Goal: Task Accomplishment & Management: Manage account settings

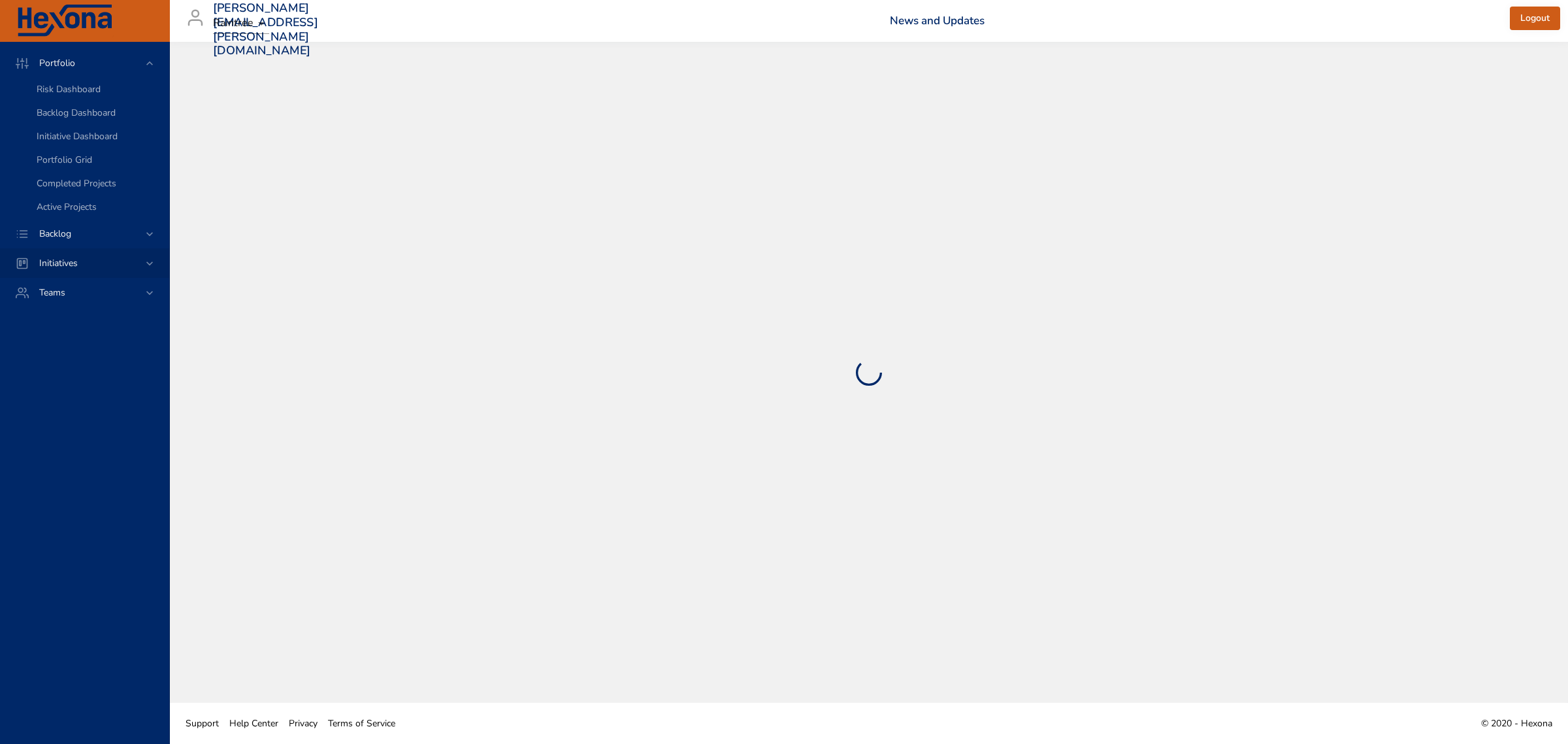
click at [144, 237] on icon at bounding box center [149, 233] width 13 height 13
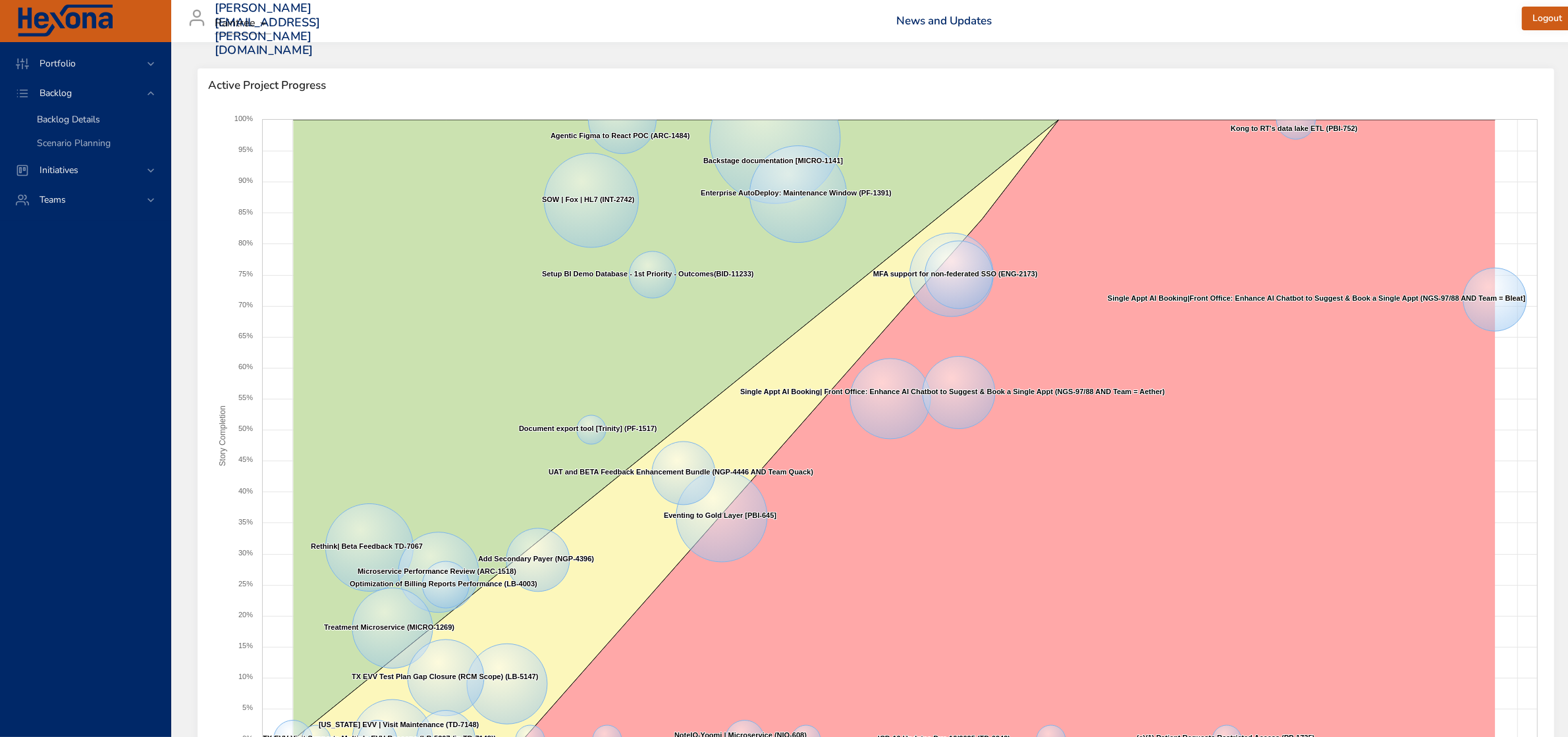
click at [81, 119] on span "Backlog Details" at bounding box center [68, 119] width 63 height 12
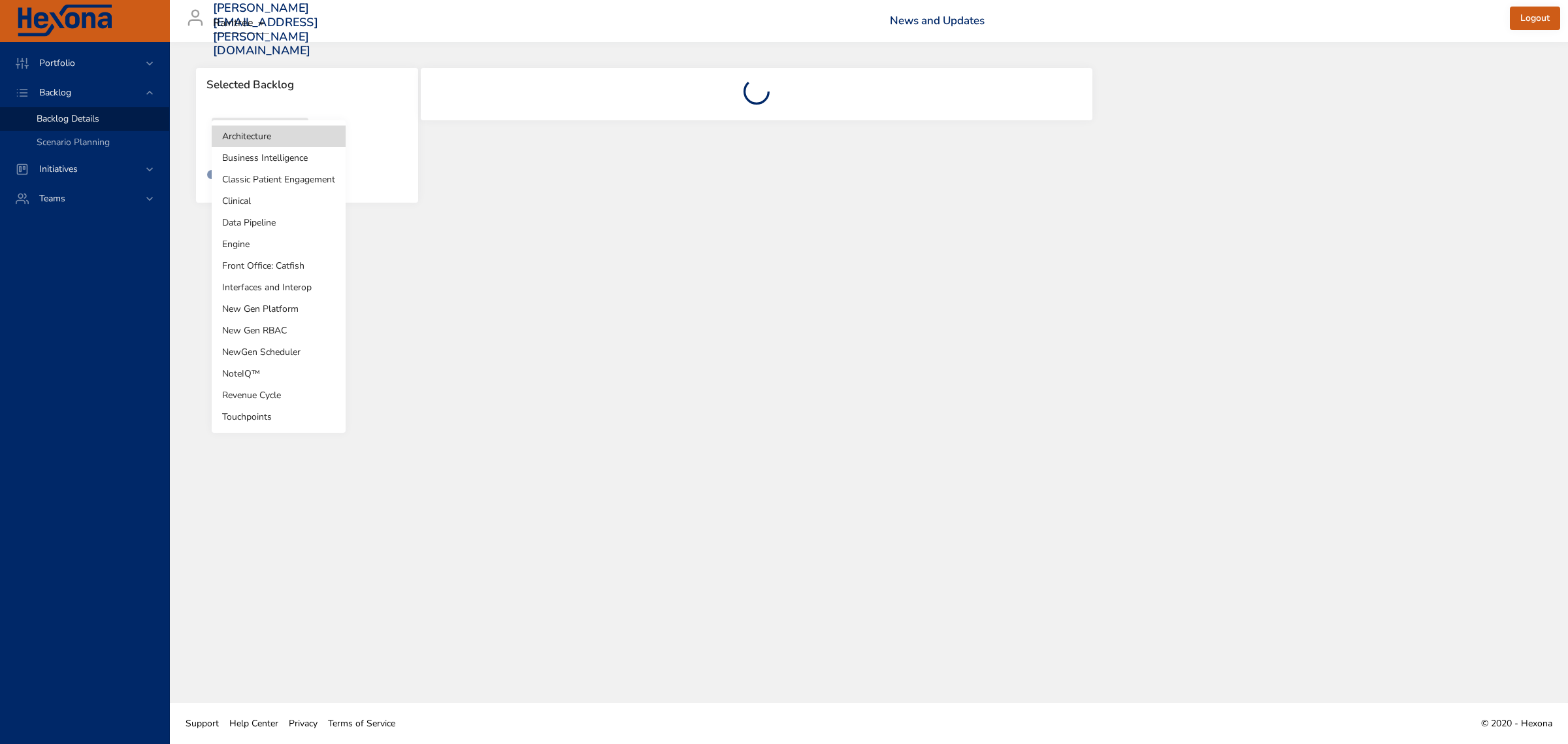
click at [287, 139] on body "Portfolio Backlog Backlog Details Scenario Planning Initiatives Teams [PERSON_N…" at bounding box center [784, 372] width 1568 height 744
click at [262, 397] on li "Revenue Cycle" at bounding box center [279, 395] width 134 height 22
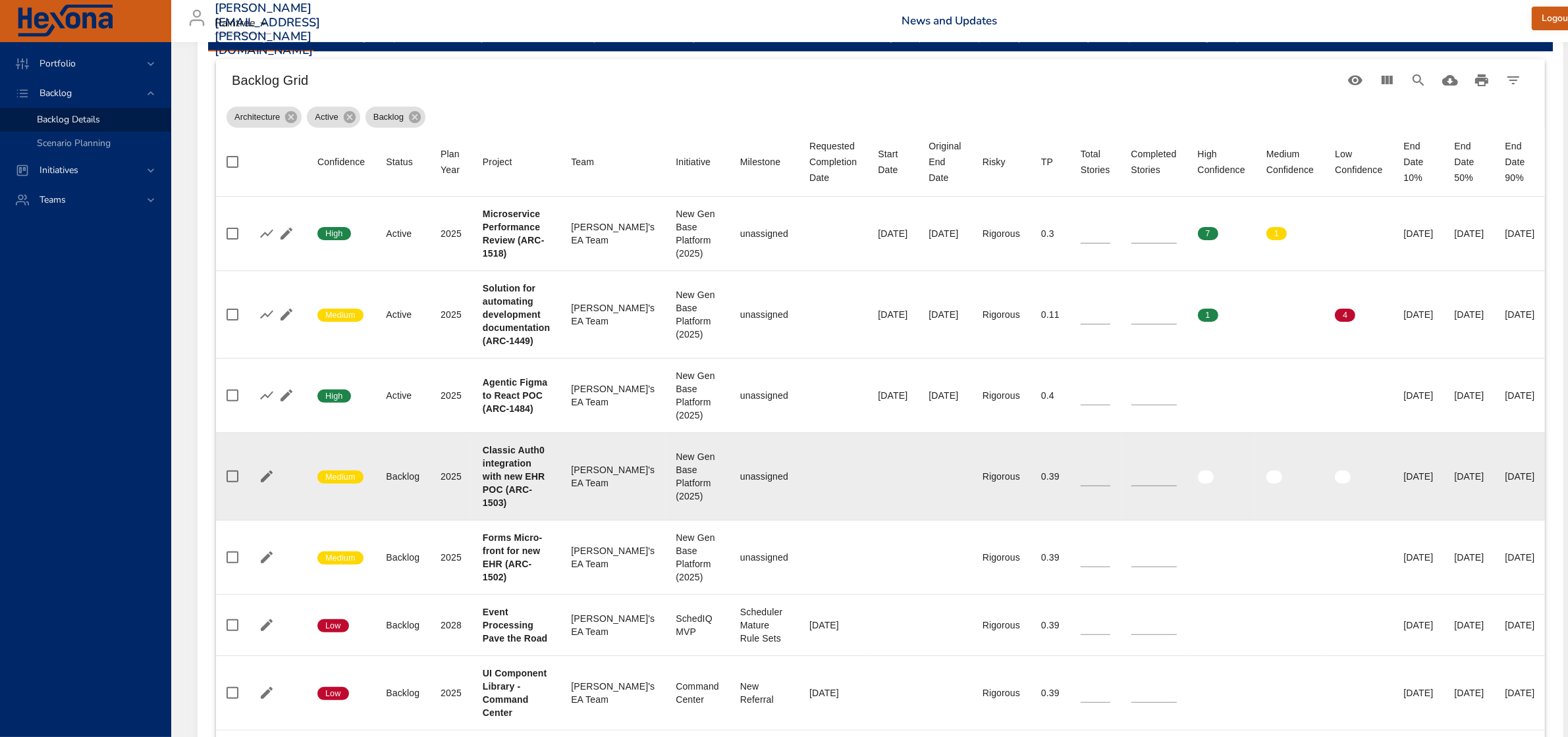
scroll to position [493, 0]
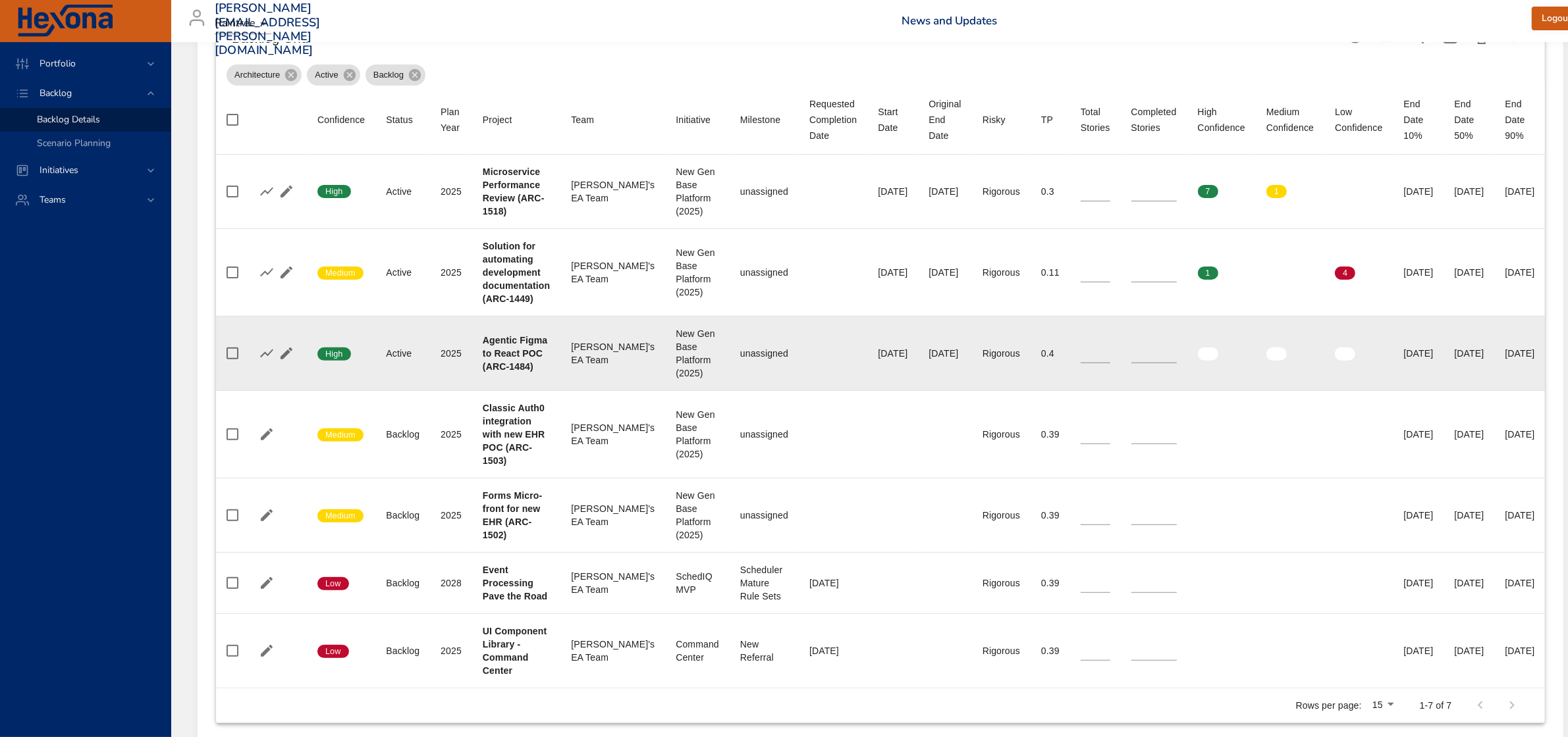
type input "**"
type input "*"
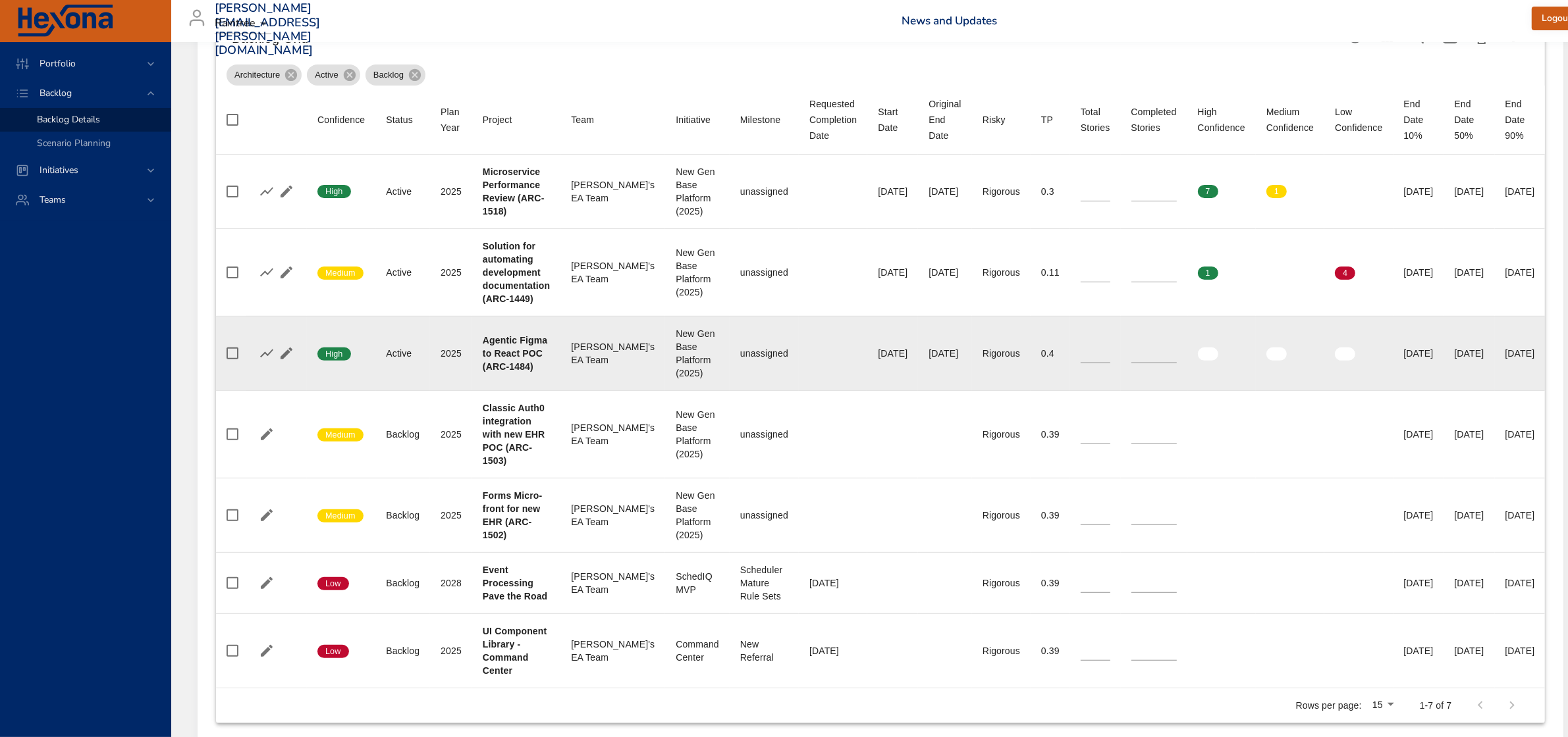
type input "*"
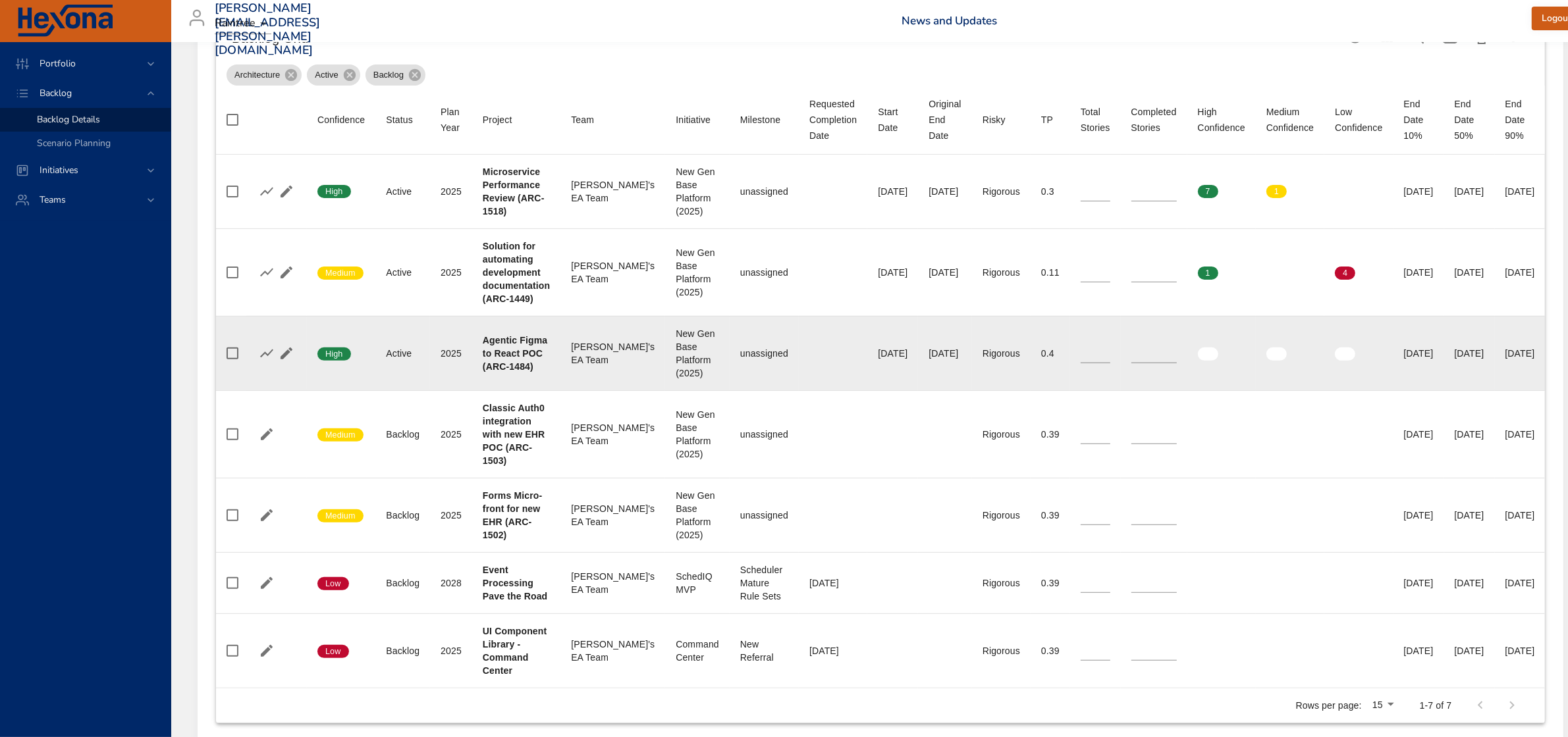
type input "*"
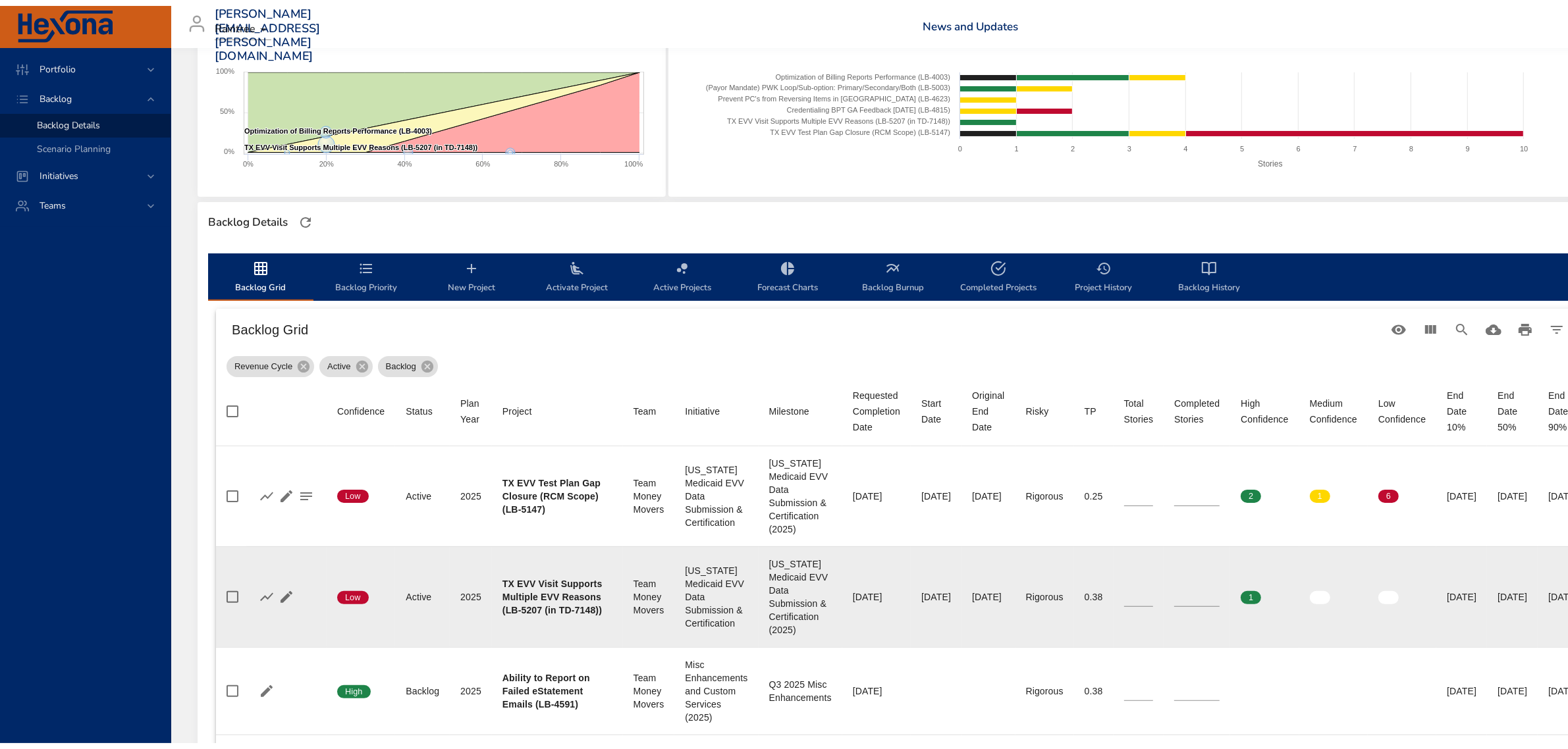
scroll to position [0, 0]
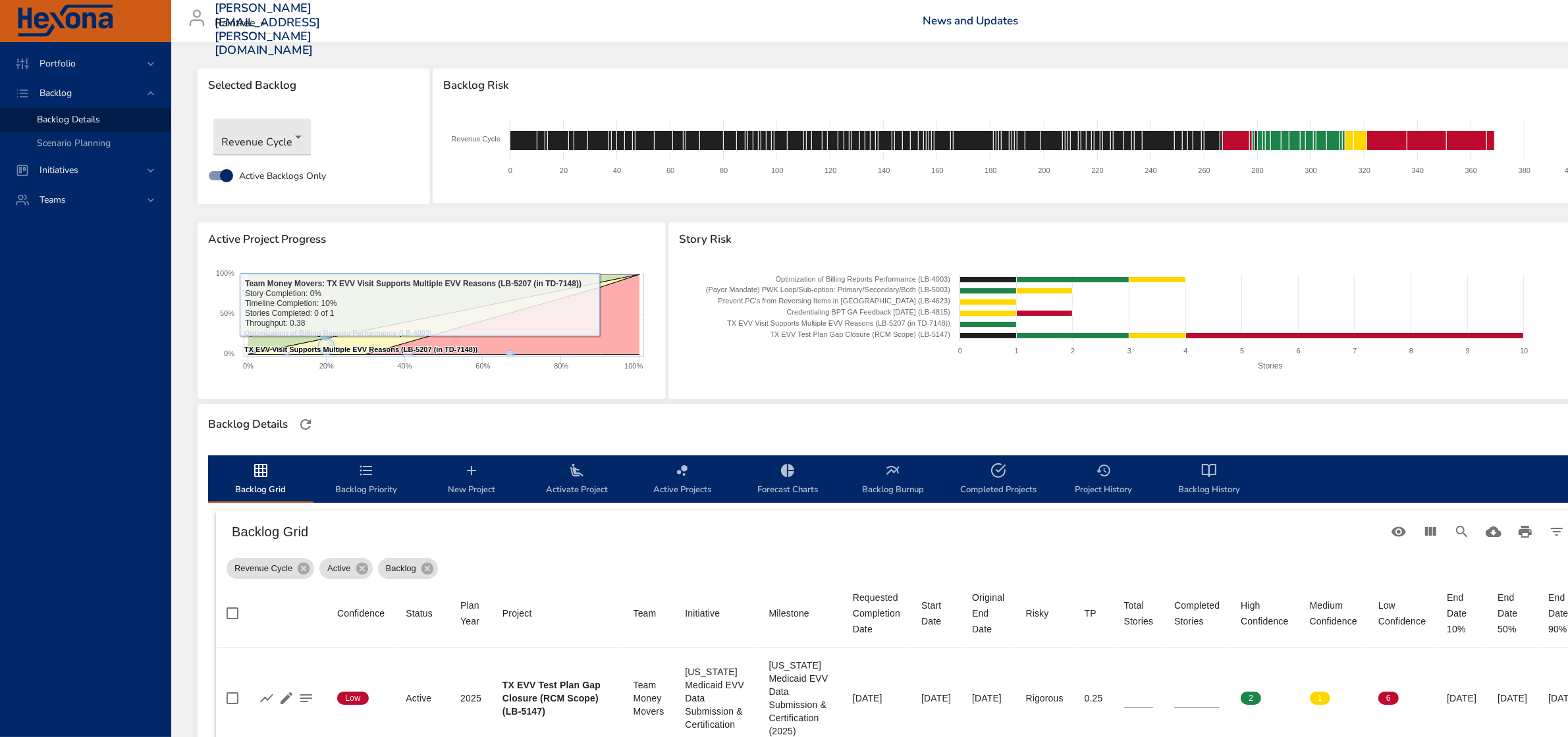
click at [356, 490] on span "Backlog Priority" at bounding box center [365, 480] width 89 height 35
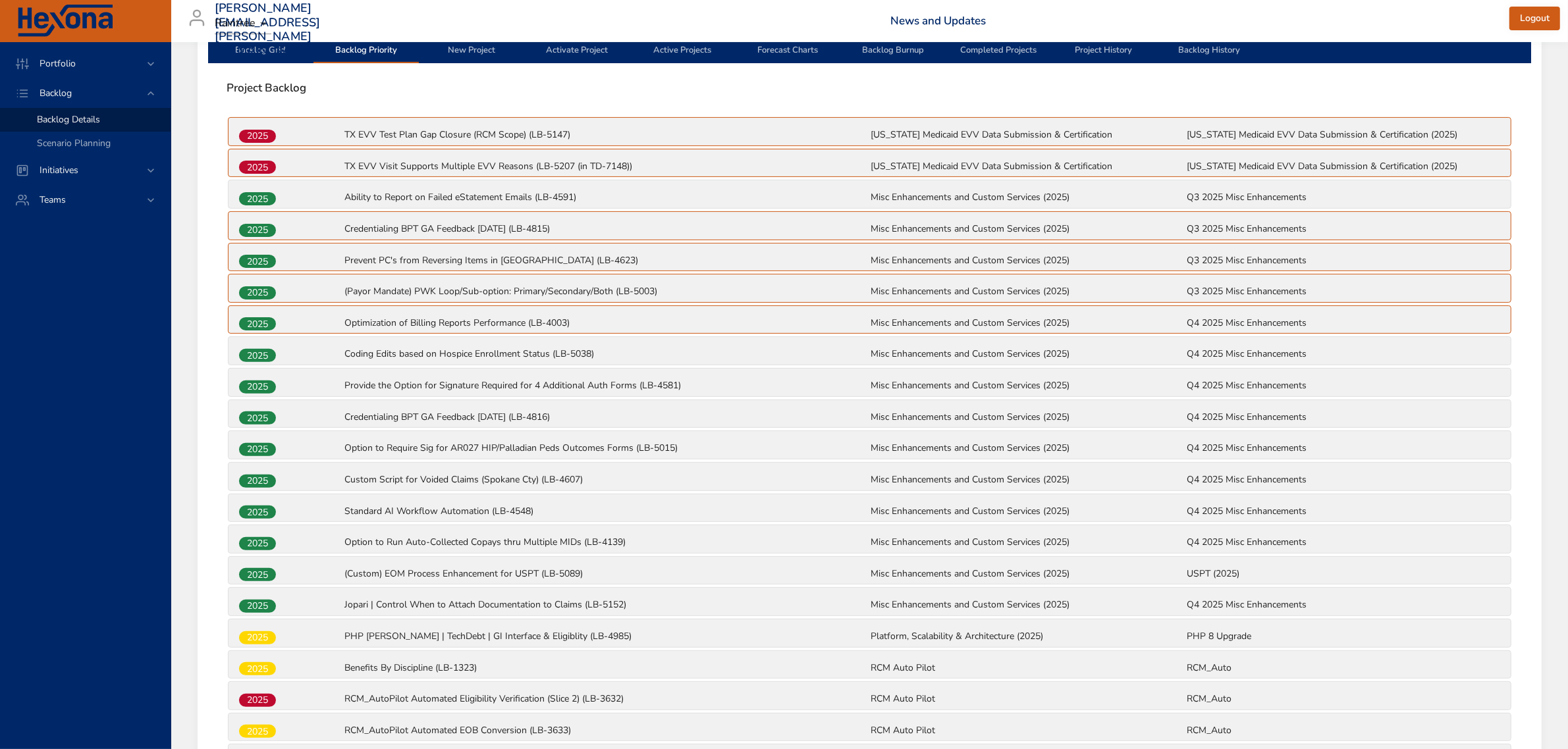
scroll to position [411, 0]
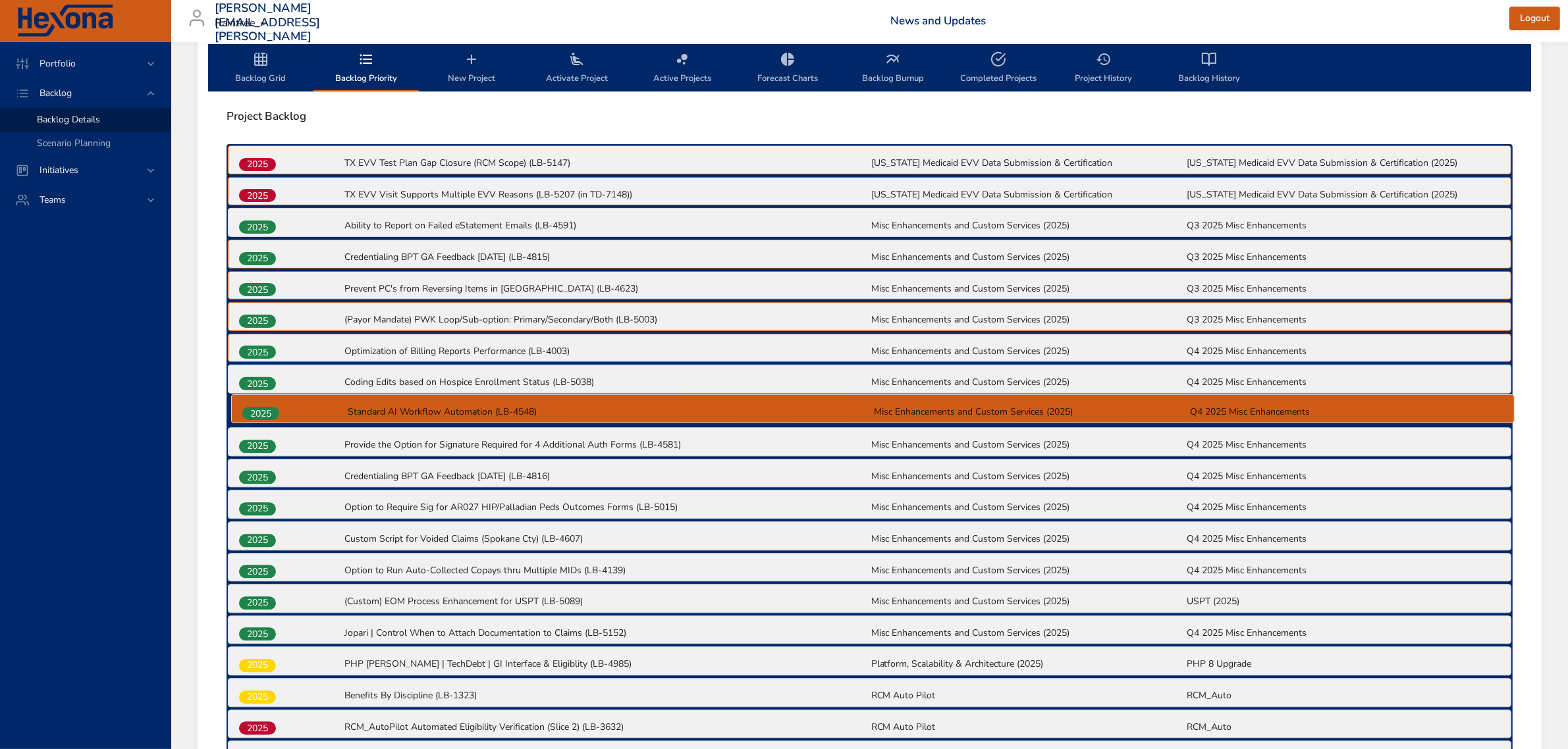
drag, startPoint x: 254, startPoint y: 540, endPoint x: 257, endPoint y: 409, distance: 131.0
click at [257, 409] on div "2025 TX EVV Test Plan Gap Closure (RCM Scope) (LB-5147) [US_STATE] Medicaid EVV…" at bounding box center [869, 506] width 1286 height 723
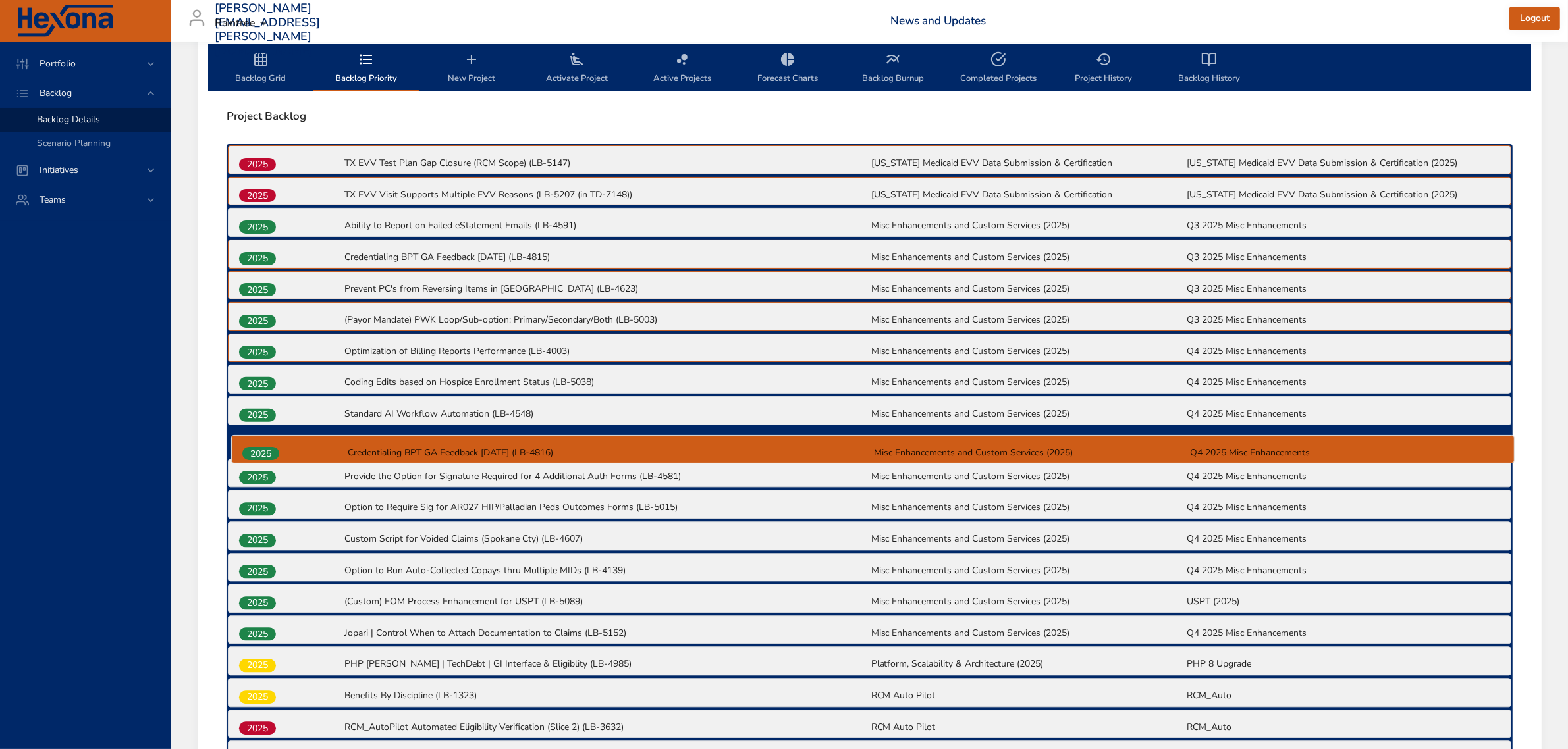
drag, startPoint x: 264, startPoint y: 477, endPoint x: 268, endPoint y: 449, distance: 28.3
click at [268, 449] on div "2025 TX EVV Test Plan Gap Closure (RCM Scope) (LB-5147) [US_STATE] Medicaid EVV…" at bounding box center [869, 506] width 1286 height 723
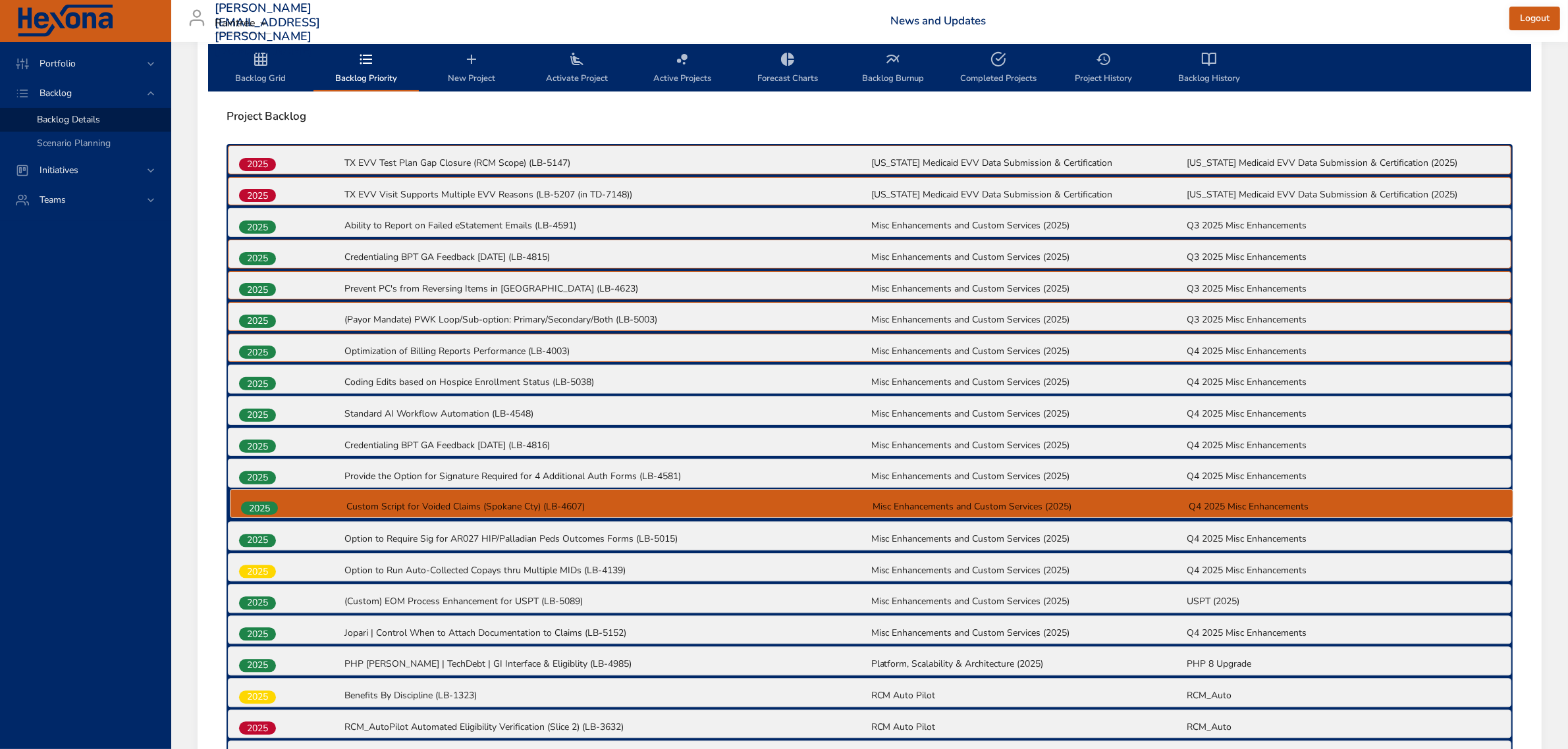
drag, startPoint x: 258, startPoint y: 537, endPoint x: 260, endPoint y: 503, distance: 34.1
click at [260, 503] on div "2025 TX EVV Test Plan Gap Closure (RCM Scope) (LB-5147) [US_STATE] Medicaid EVV…" at bounding box center [869, 506] width 1286 height 723
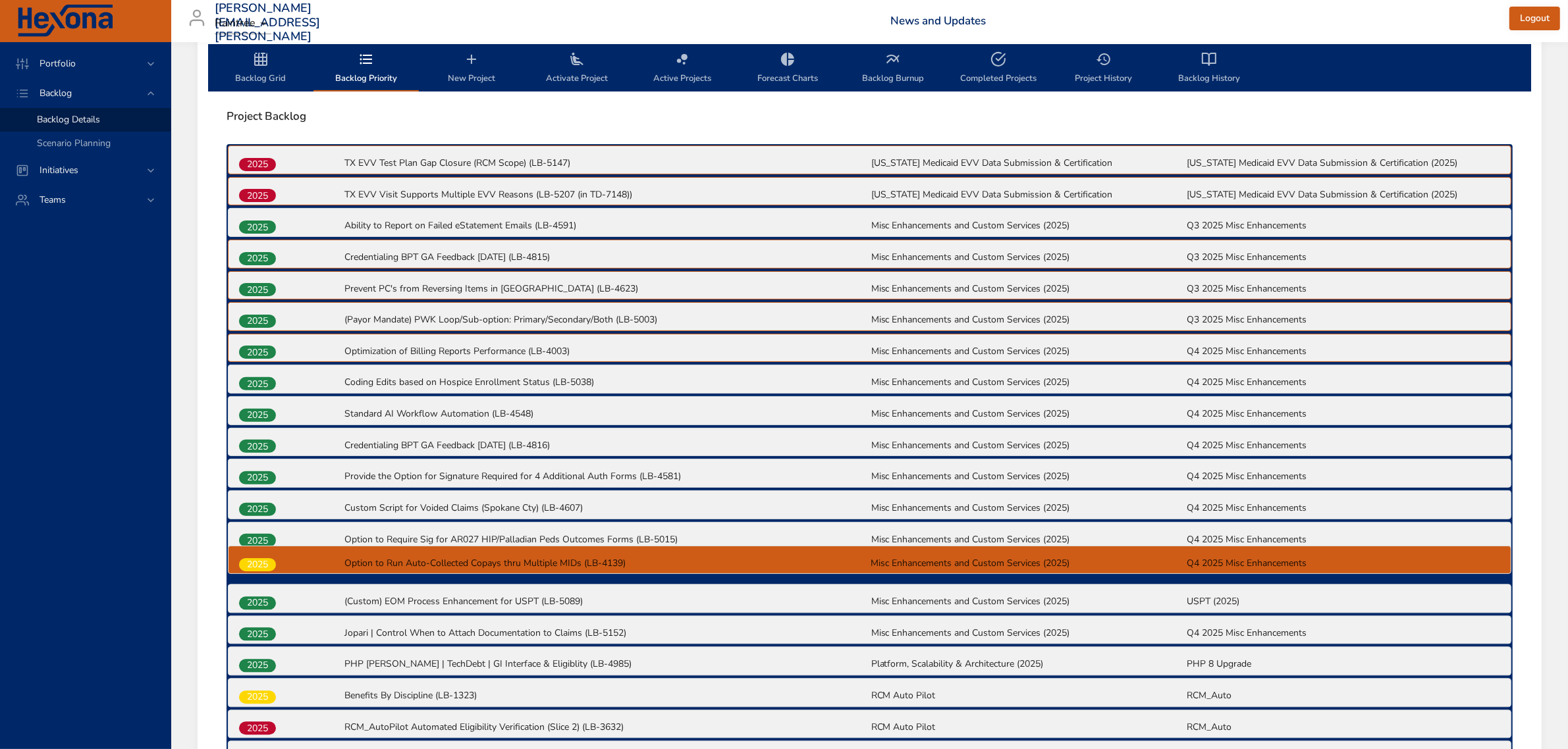
scroll to position [413, 0]
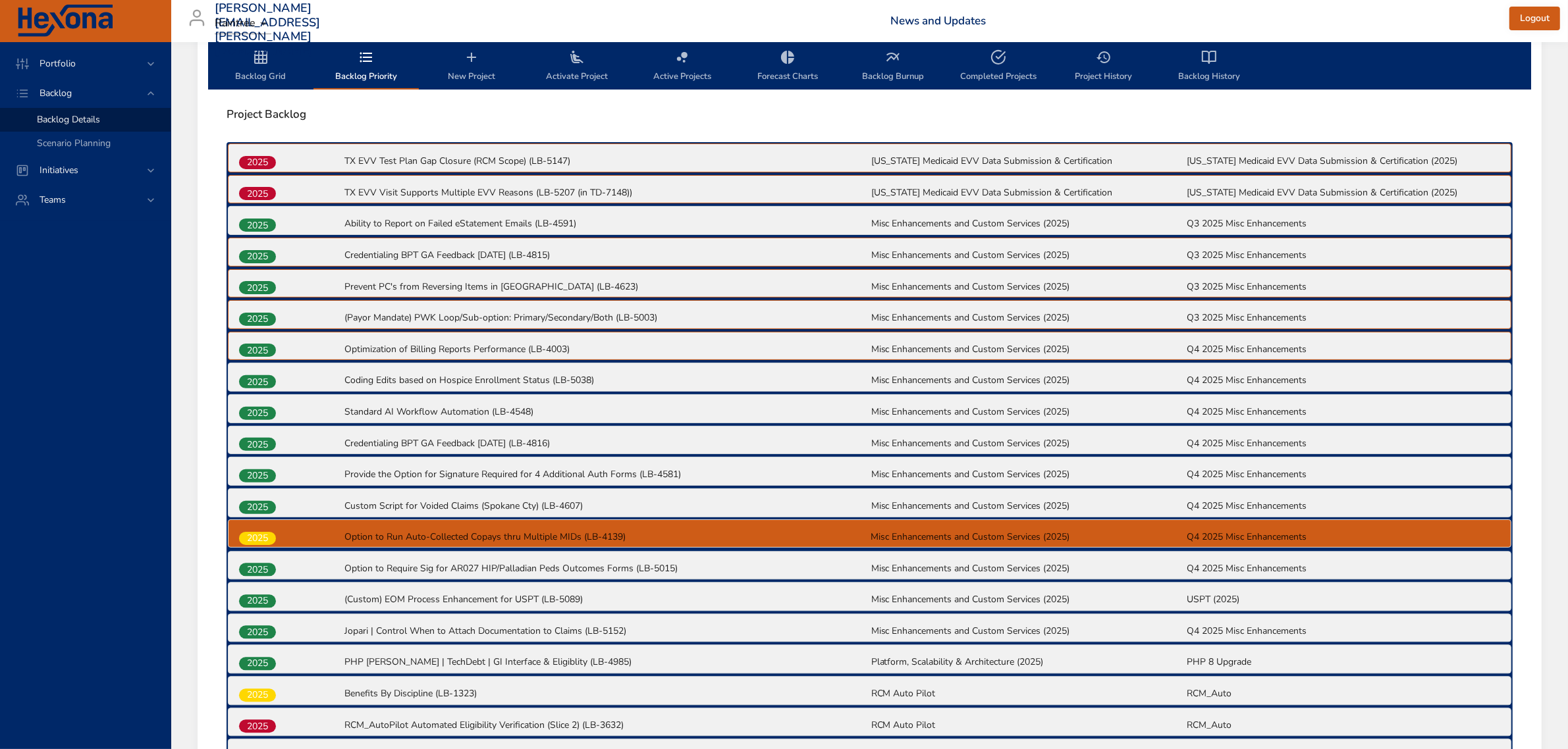
drag, startPoint x: 268, startPoint y: 576, endPoint x: 268, endPoint y: 540, distance: 36.0
click at [268, 540] on div "2025 TX EVV Test Plan Gap Closure (RCM Scope) (LB-5147) [US_STATE] Medicaid EVV…" at bounding box center [869, 503] width 1286 height 723
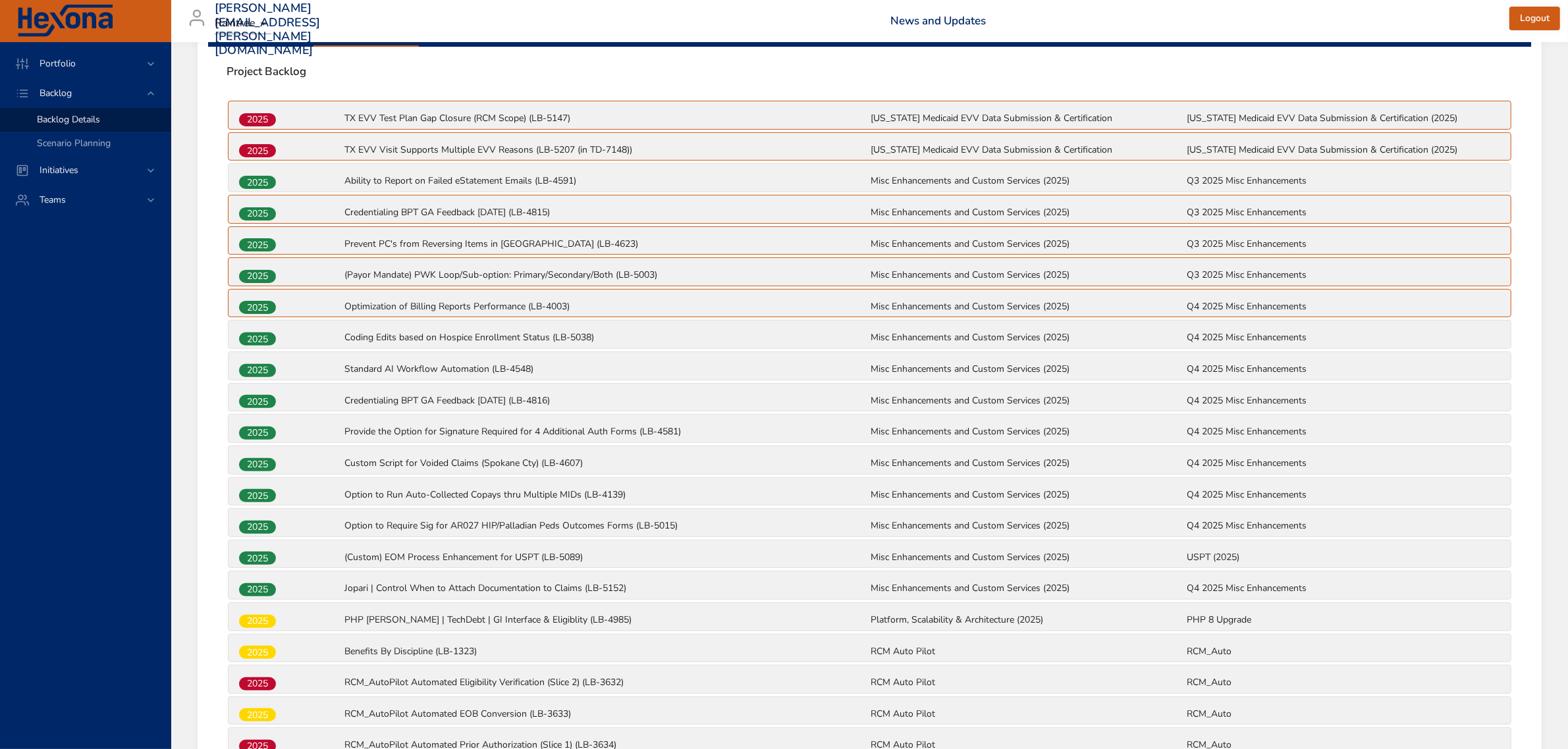
scroll to position [495, 0]
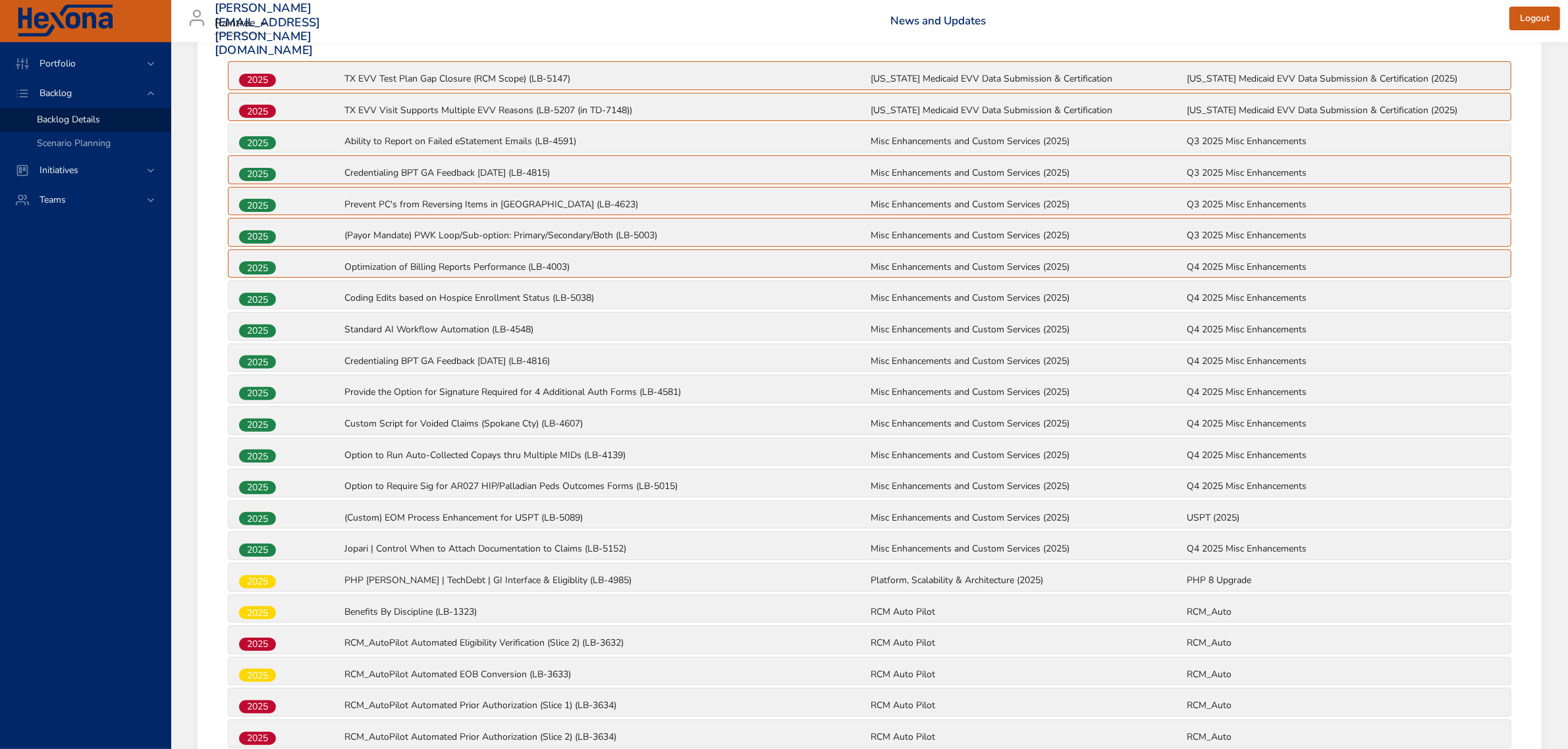
click at [249, 519] on span "2025" at bounding box center [258, 519] width 37 height 14
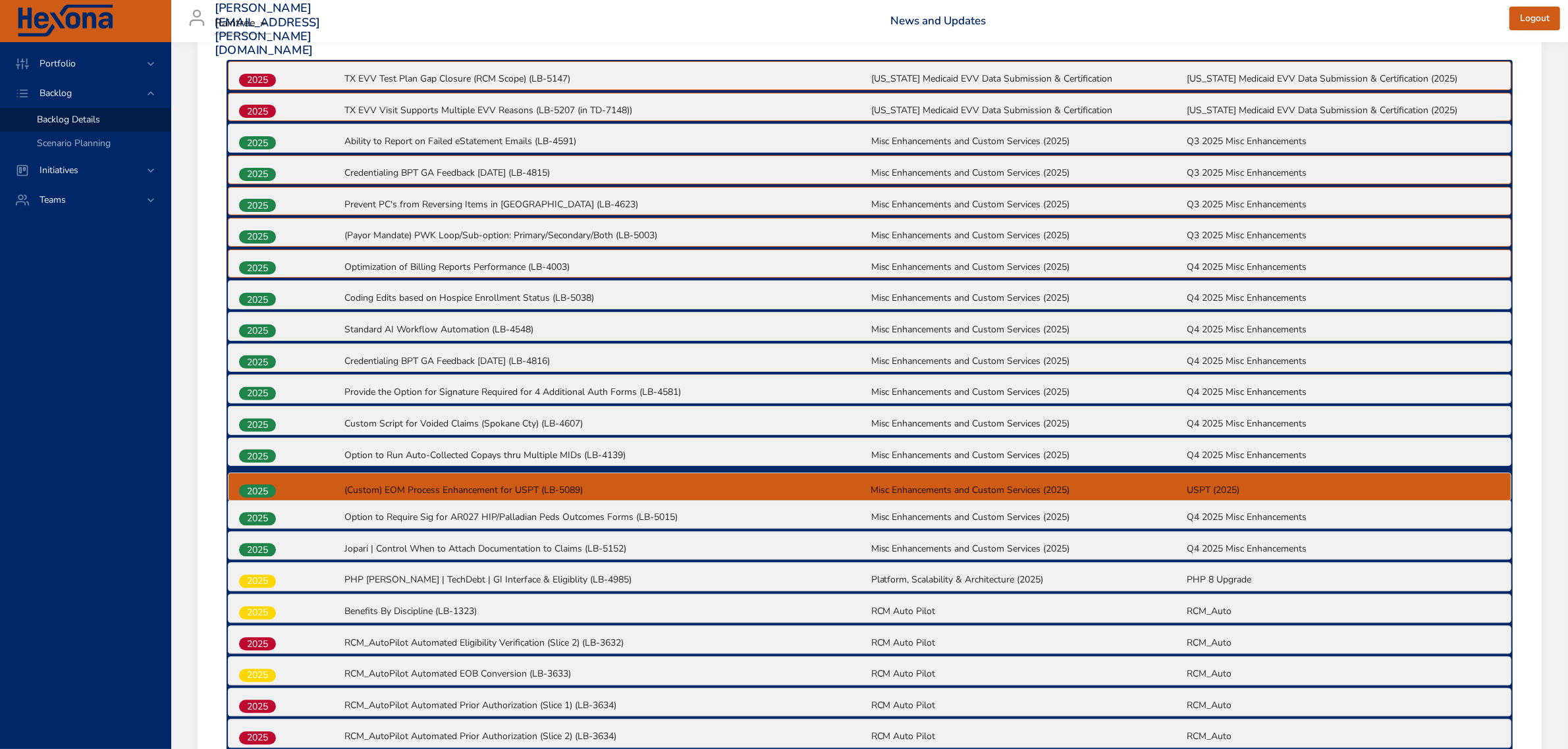
drag, startPoint x: 268, startPoint y: 518, endPoint x: 268, endPoint y: 488, distance: 30.0
click at [268, 488] on div "2025 TX EVV Test Plan Gap Closure (RCM Scope) (LB-5147) [US_STATE] Medicaid EVV…" at bounding box center [869, 421] width 1286 height 723
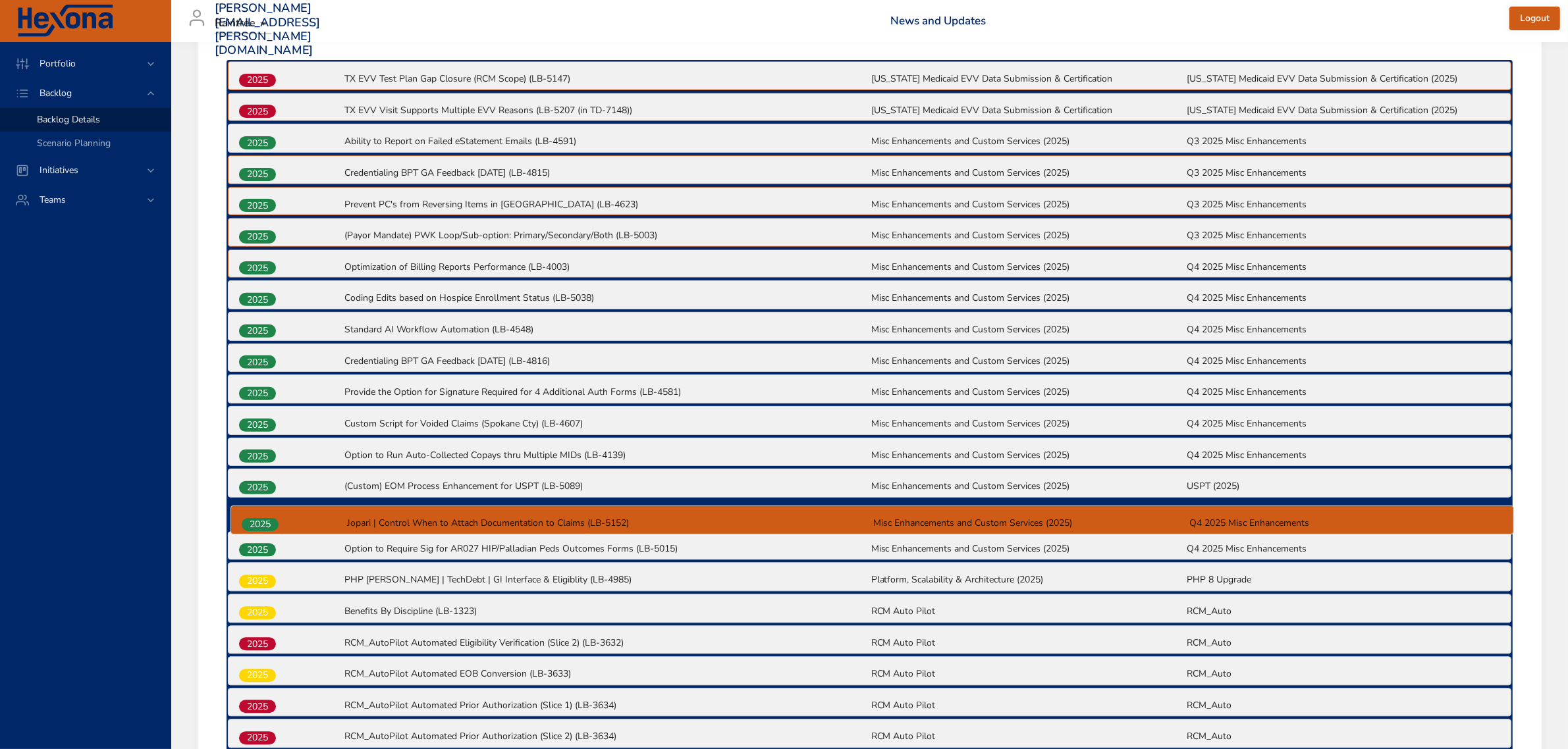
drag, startPoint x: 258, startPoint y: 548, endPoint x: 261, endPoint y: 518, distance: 30.1
click at [261, 518] on div "2025 TX EVV Test Plan Gap Closure (RCM Scope) (LB-5147) [US_STATE] Medicaid EVV…" at bounding box center [869, 421] width 1286 height 723
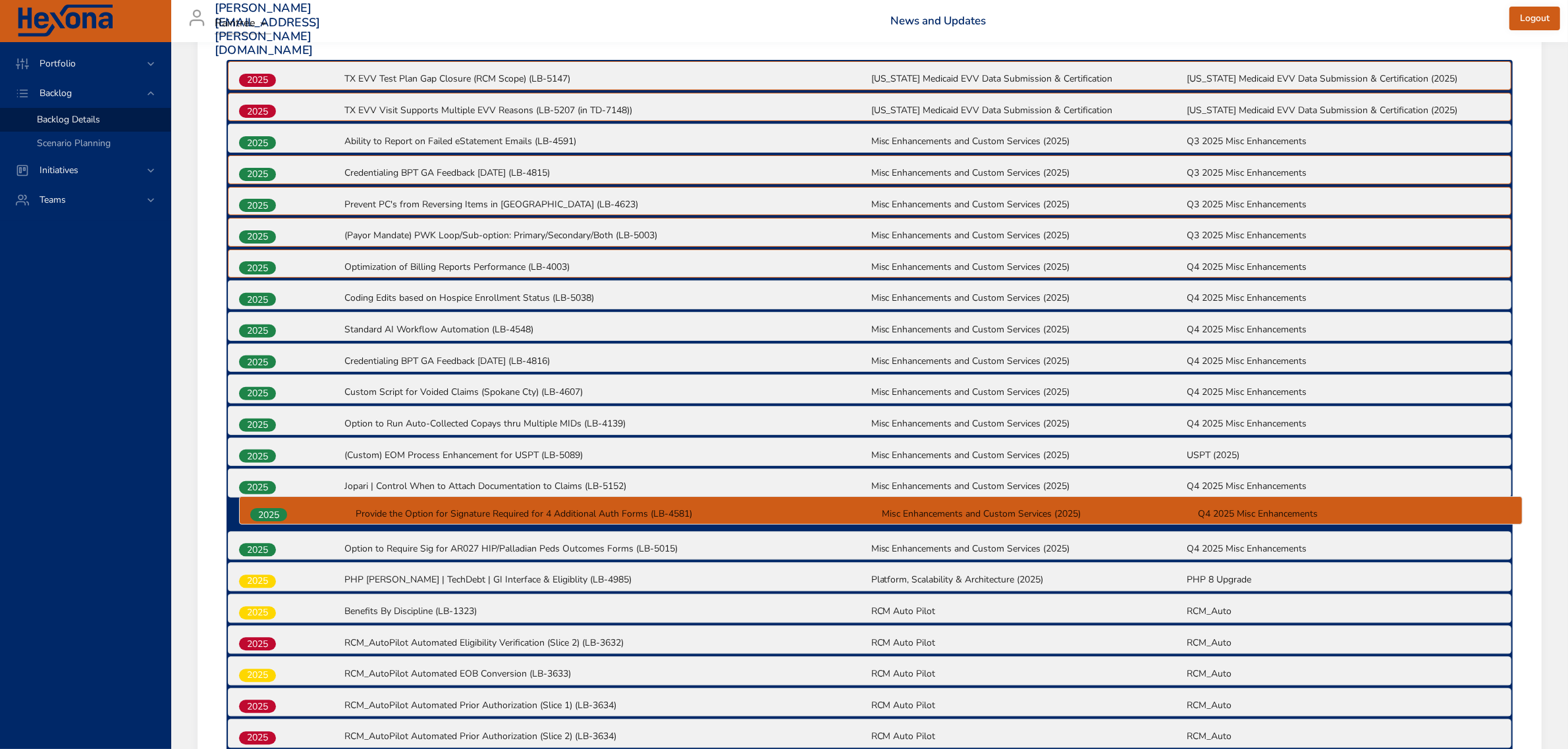
drag, startPoint x: 258, startPoint y: 392, endPoint x: 270, endPoint y: 518, distance: 126.6
click at [270, 518] on div "2025 TX EVV Test Plan Gap Closure (RCM Scope) (LB-5147) [US_STATE] Medicaid EVV…" at bounding box center [869, 421] width 1286 height 723
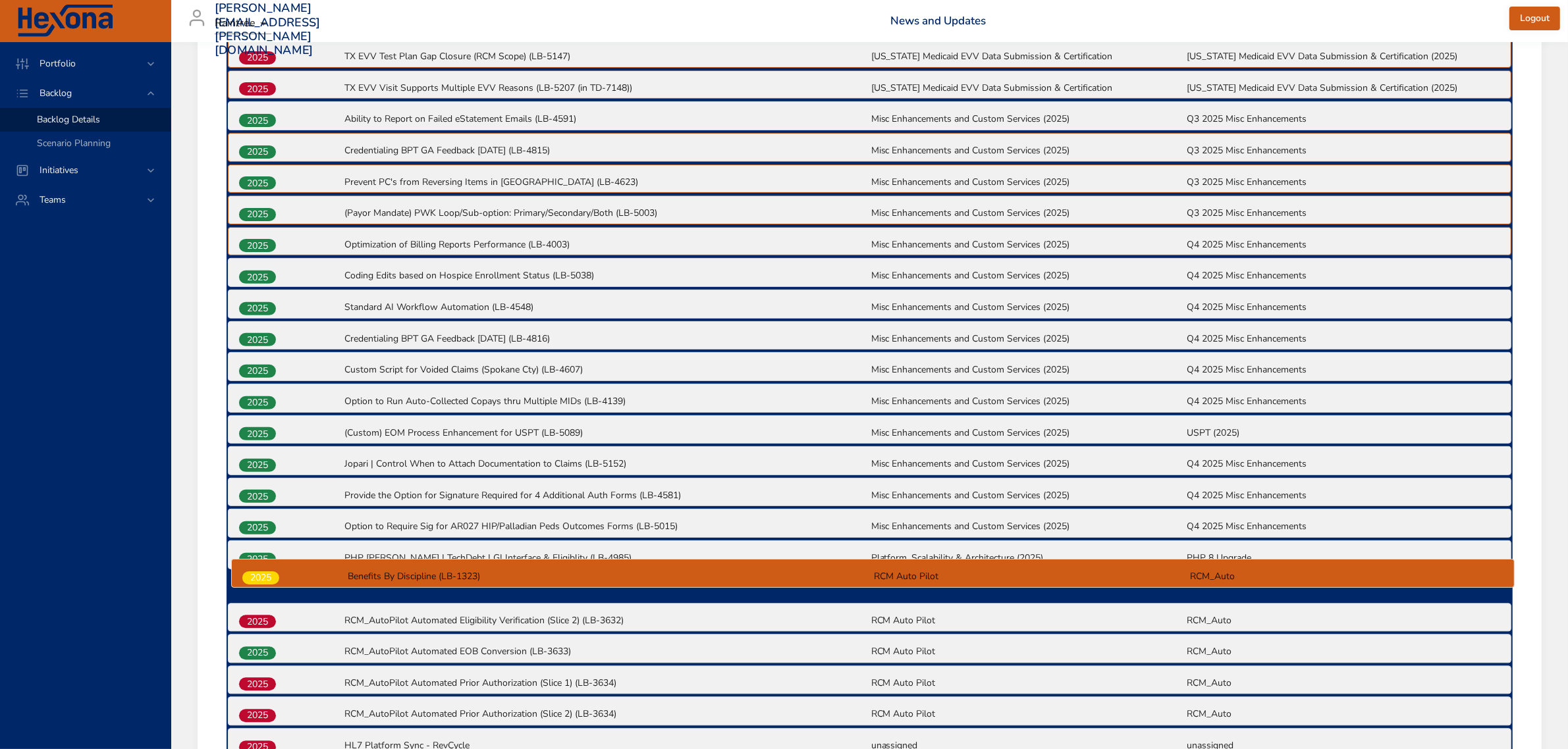
scroll to position [524, 0]
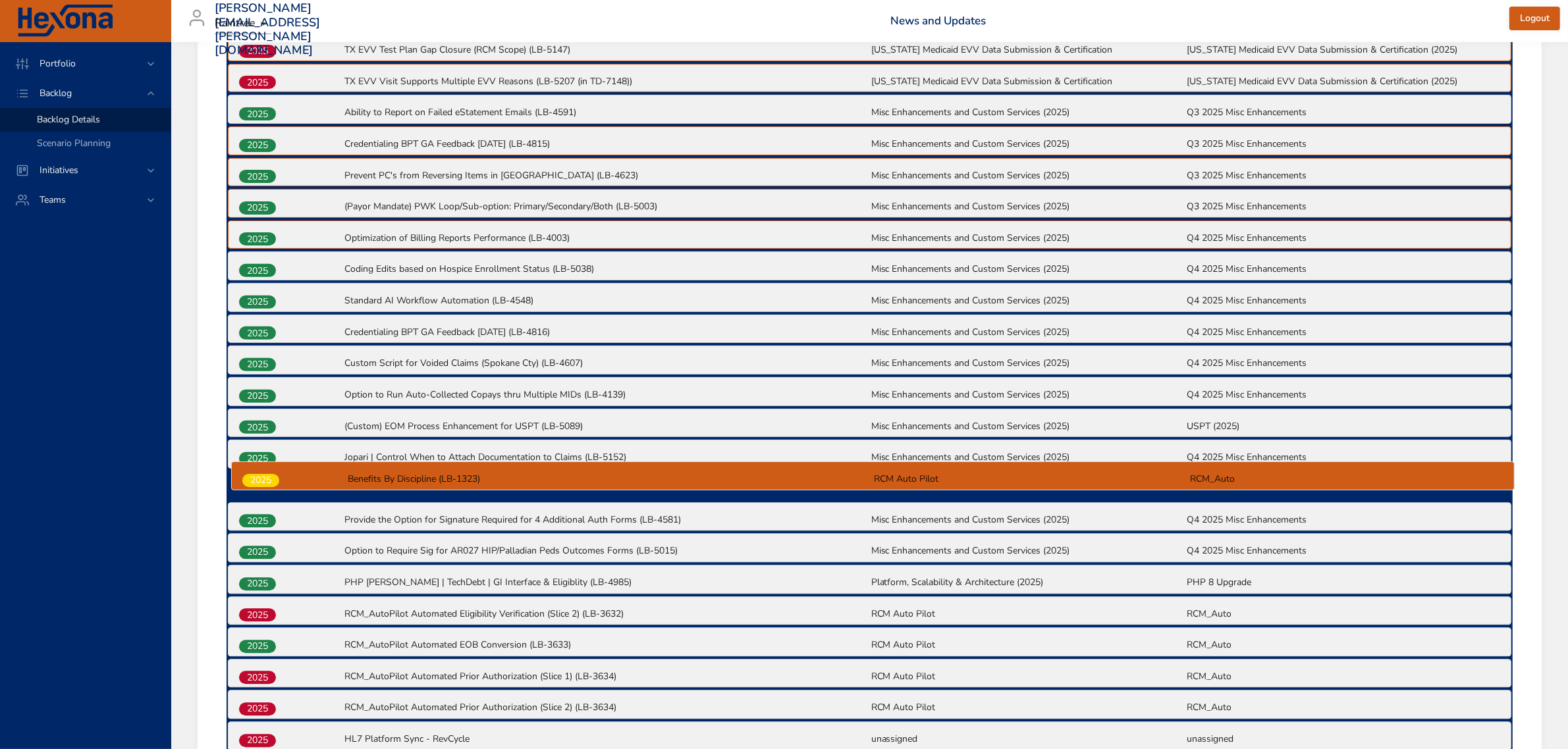
drag, startPoint x: 257, startPoint y: 610, endPoint x: 260, endPoint y: 475, distance: 135.0
click at [260, 475] on div "2025 TX EVV Test Plan Gap Closure (RCM Scope) (LB-5147) [US_STATE] Medicaid EVV…" at bounding box center [869, 392] width 1286 height 723
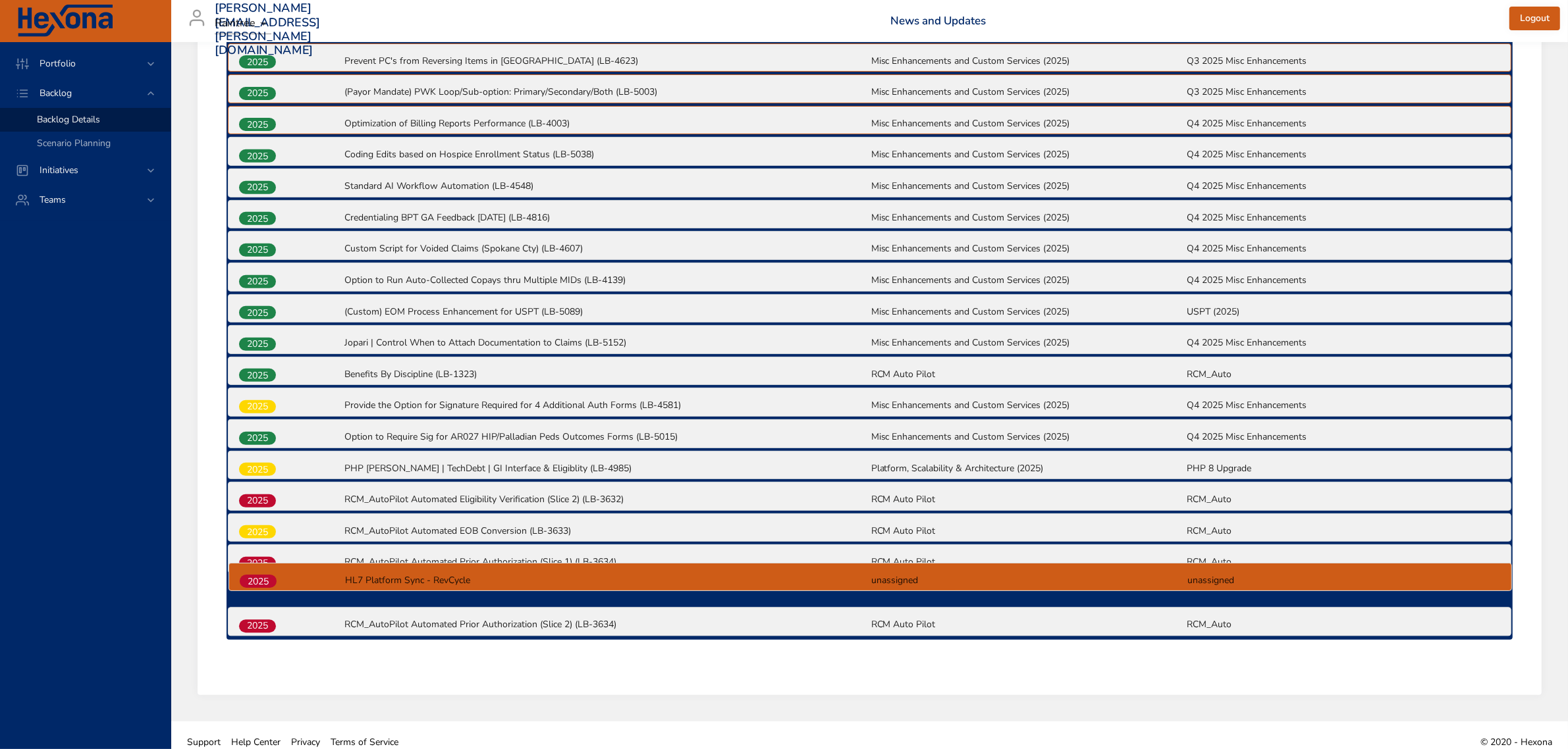
scroll to position [641, 0]
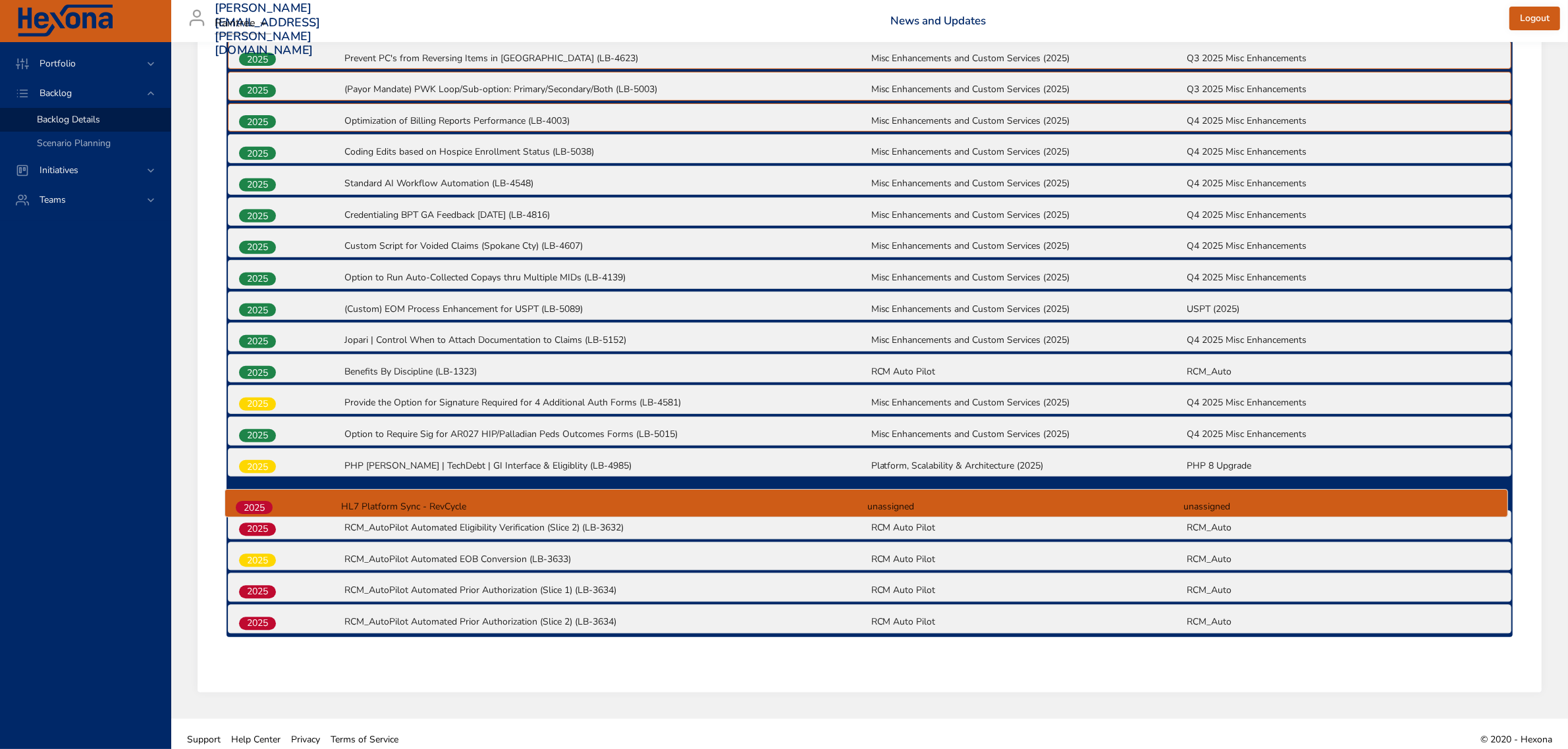
drag, startPoint x: 248, startPoint y: 656, endPoint x: 248, endPoint y: 504, distance: 152.0
click at [248, 504] on div "2025 TX EVV Test Plan Gap Closure (RCM Scope) (LB-5147) [US_STATE] Medicaid EVV…" at bounding box center [869, 275] width 1286 height 723
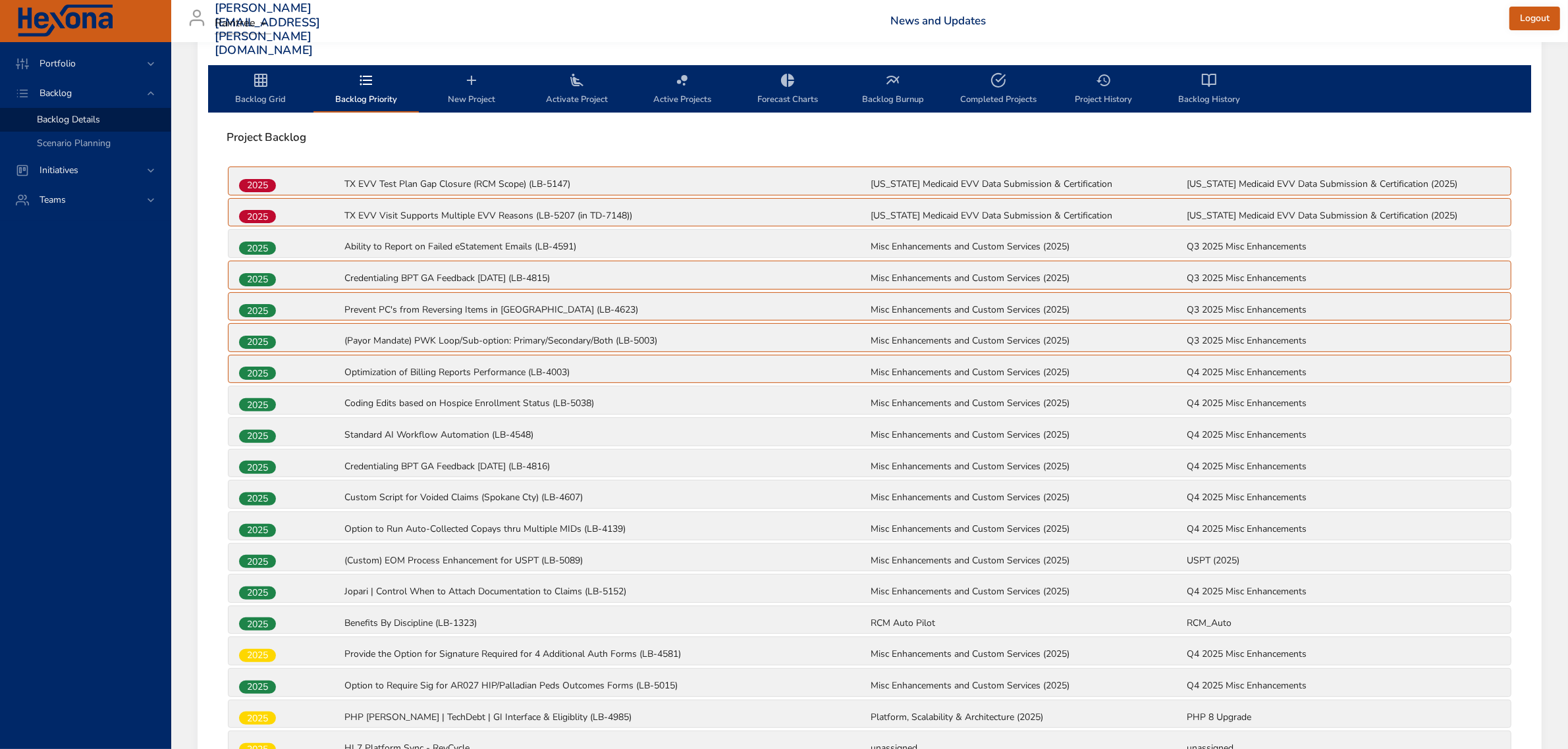
scroll to position [230, 0]
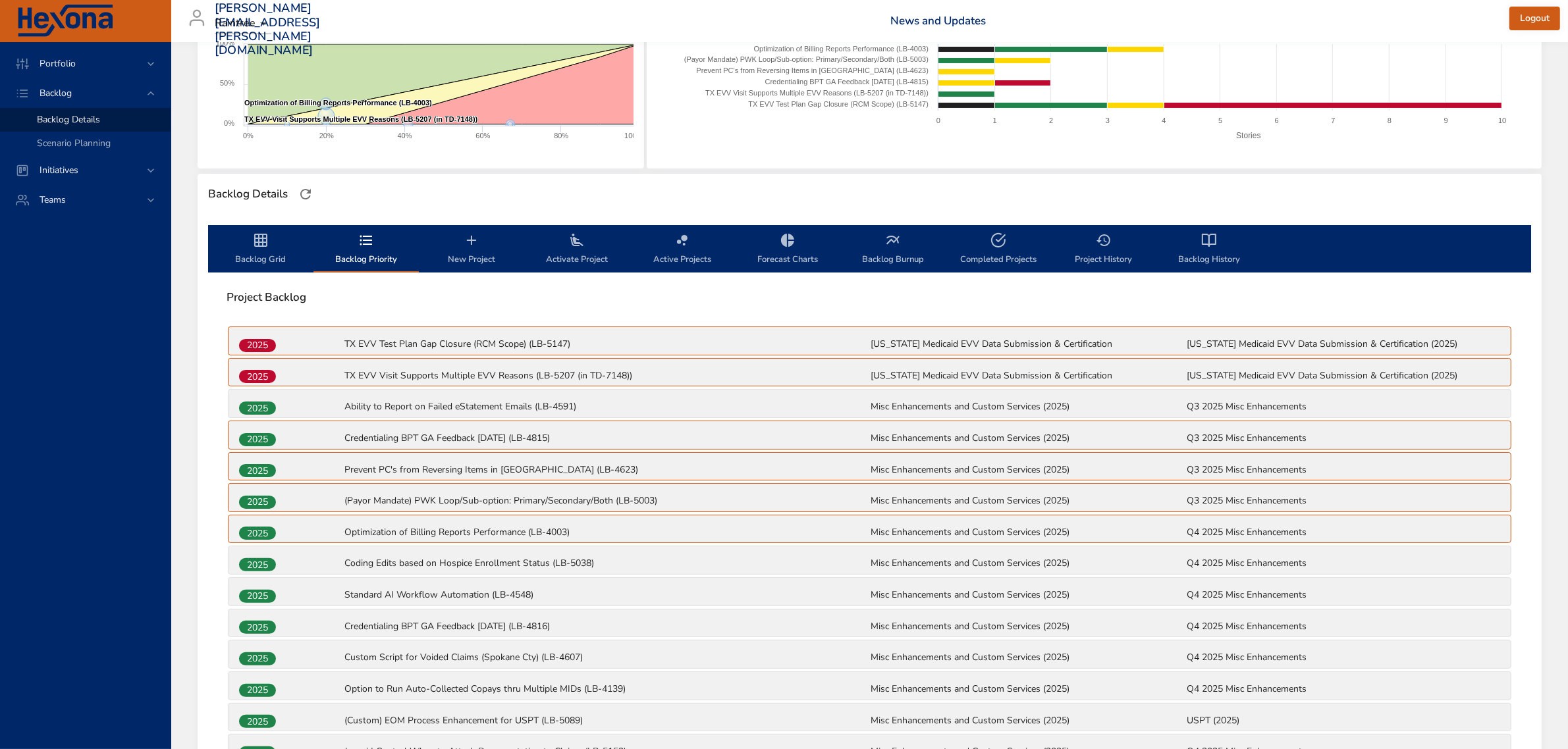
click at [479, 254] on span "New Project" at bounding box center [471, 250] width 89 height 35
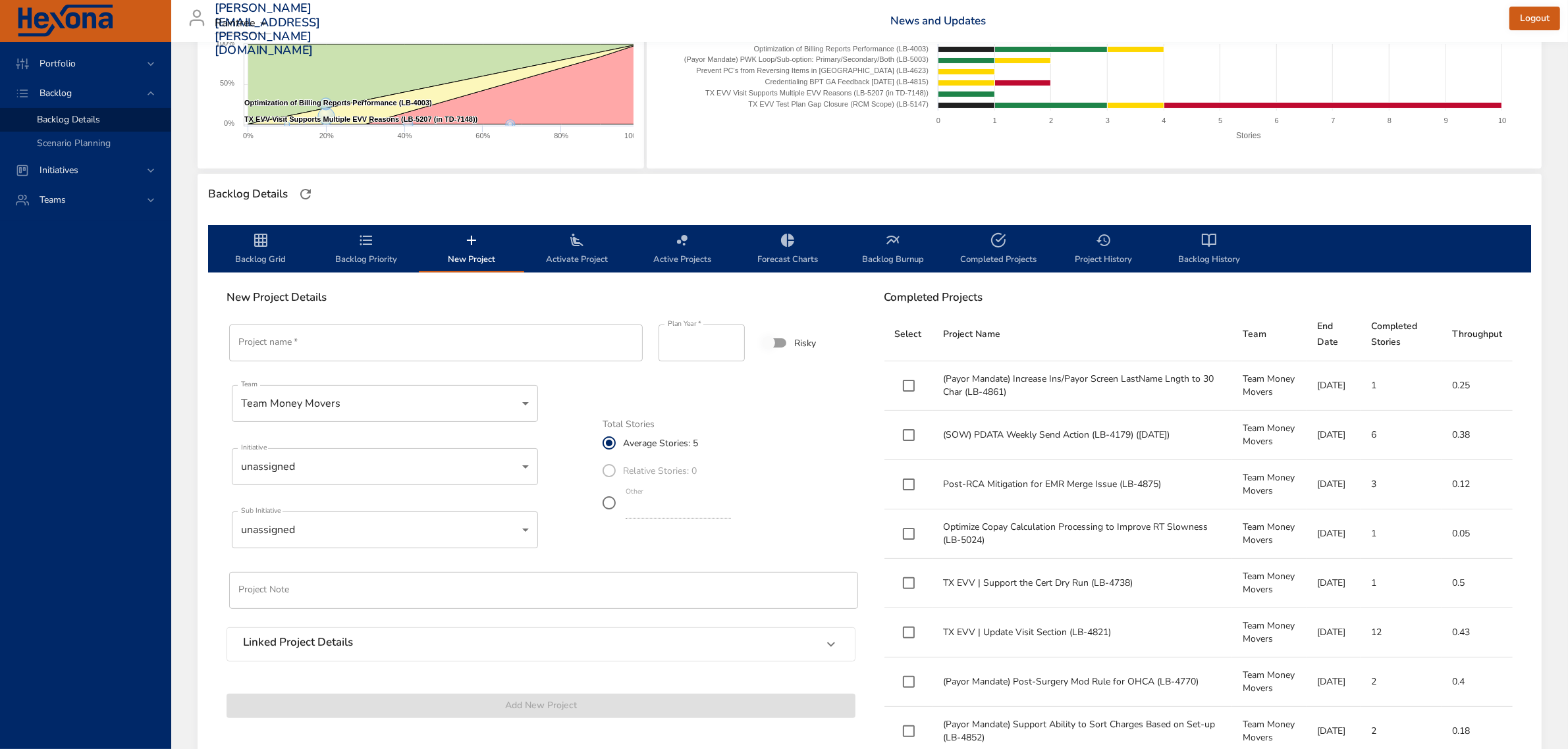
click at [386, 330] on input "Project name   *" at bounding box center [435, 343] width 414 height 37
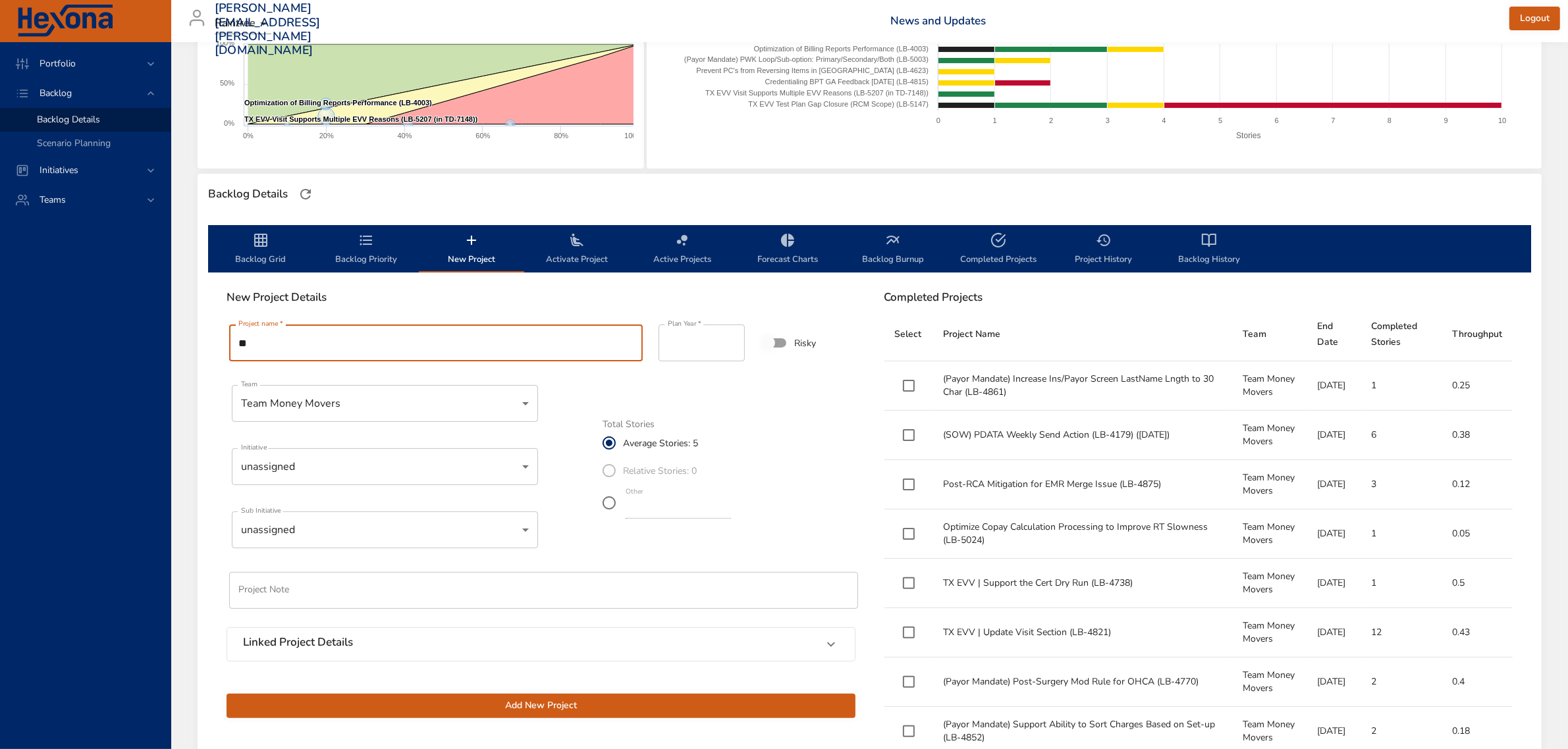
type input "*"
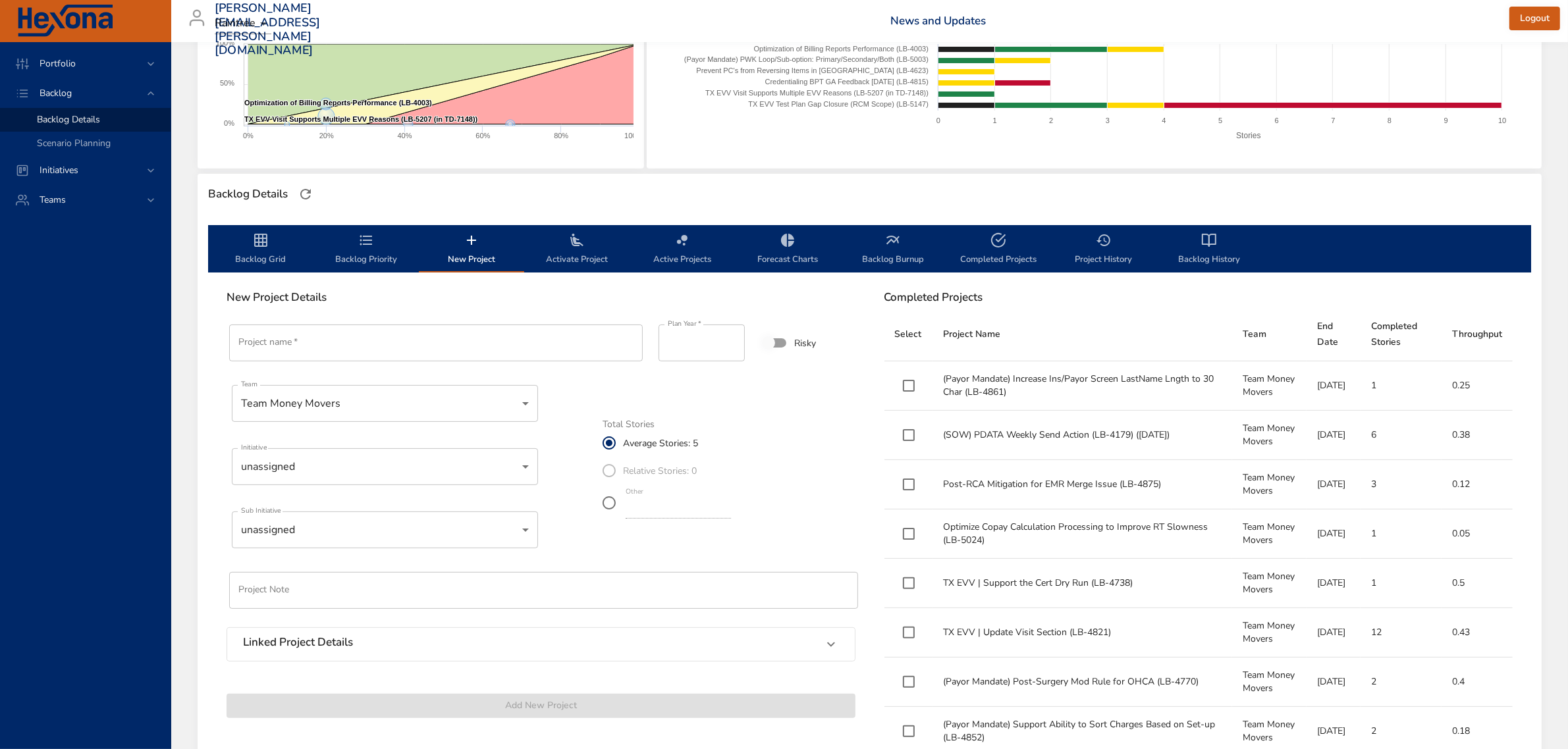
click at [254, 247] on icon "backlog-tab" at bounding box center [261, 240] width 16 height 16
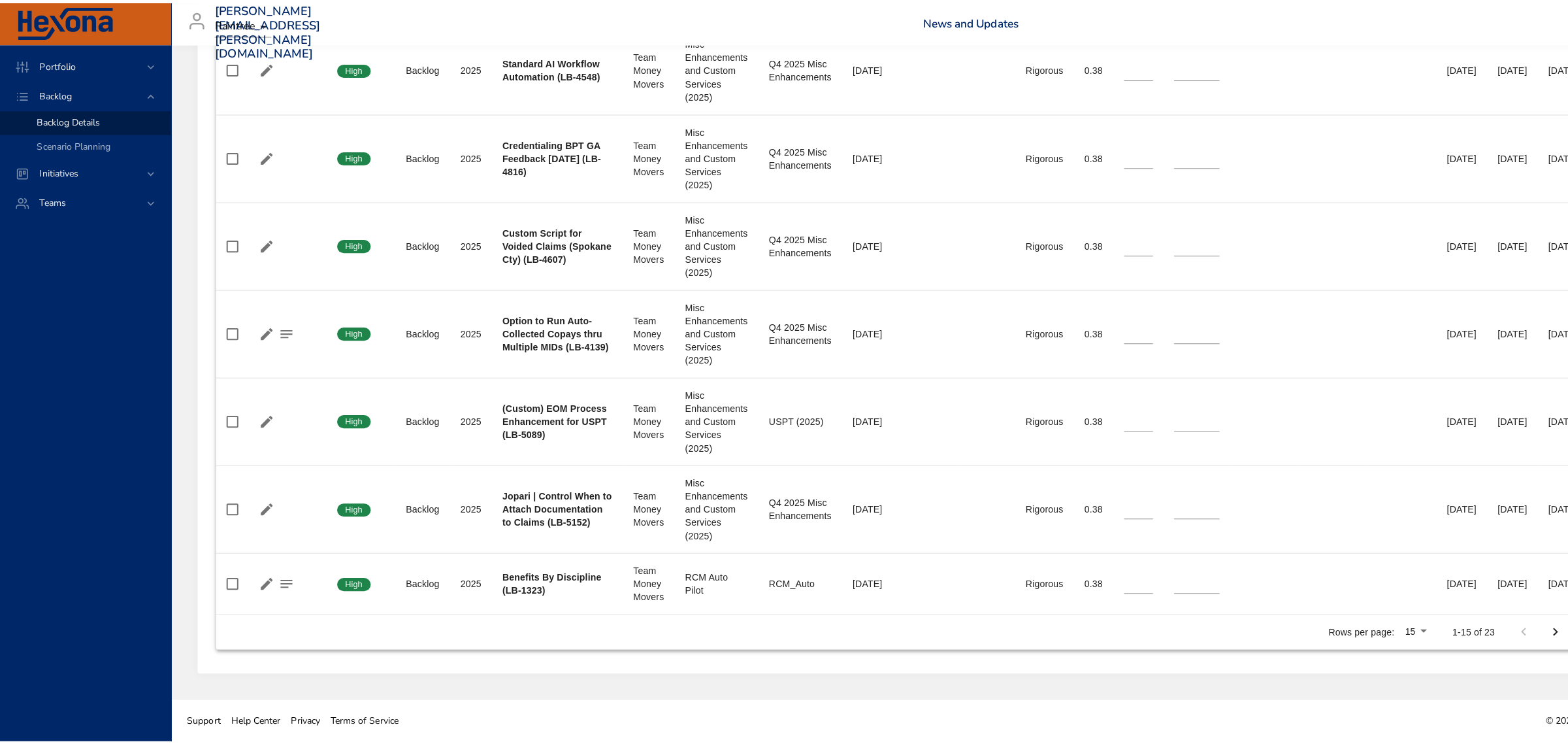
scroll to position [1332, 0]
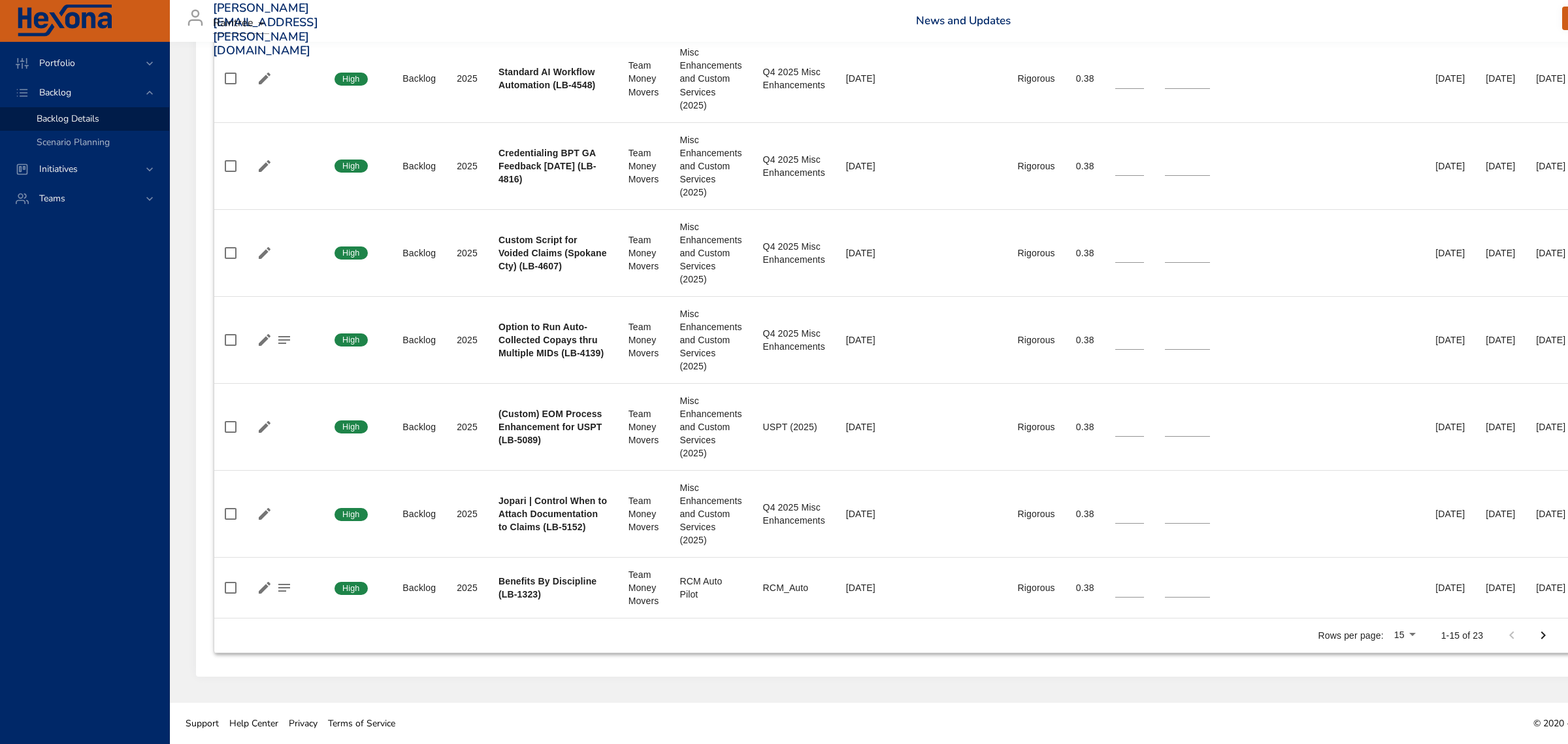
click at [1487, 662] on li "100" at bounding box center [1492, 659] width 38 height 24
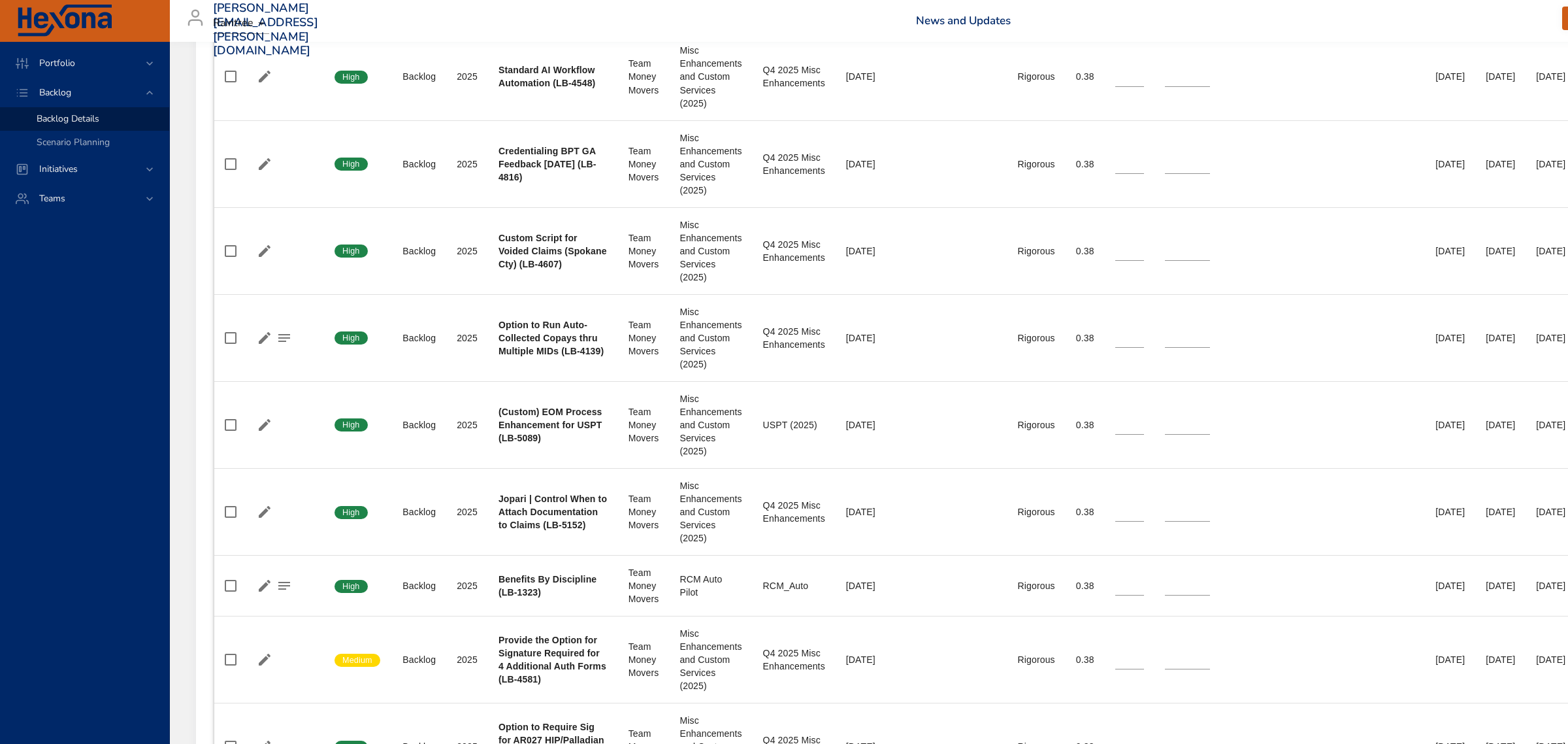
scroll to position [1925, 0]
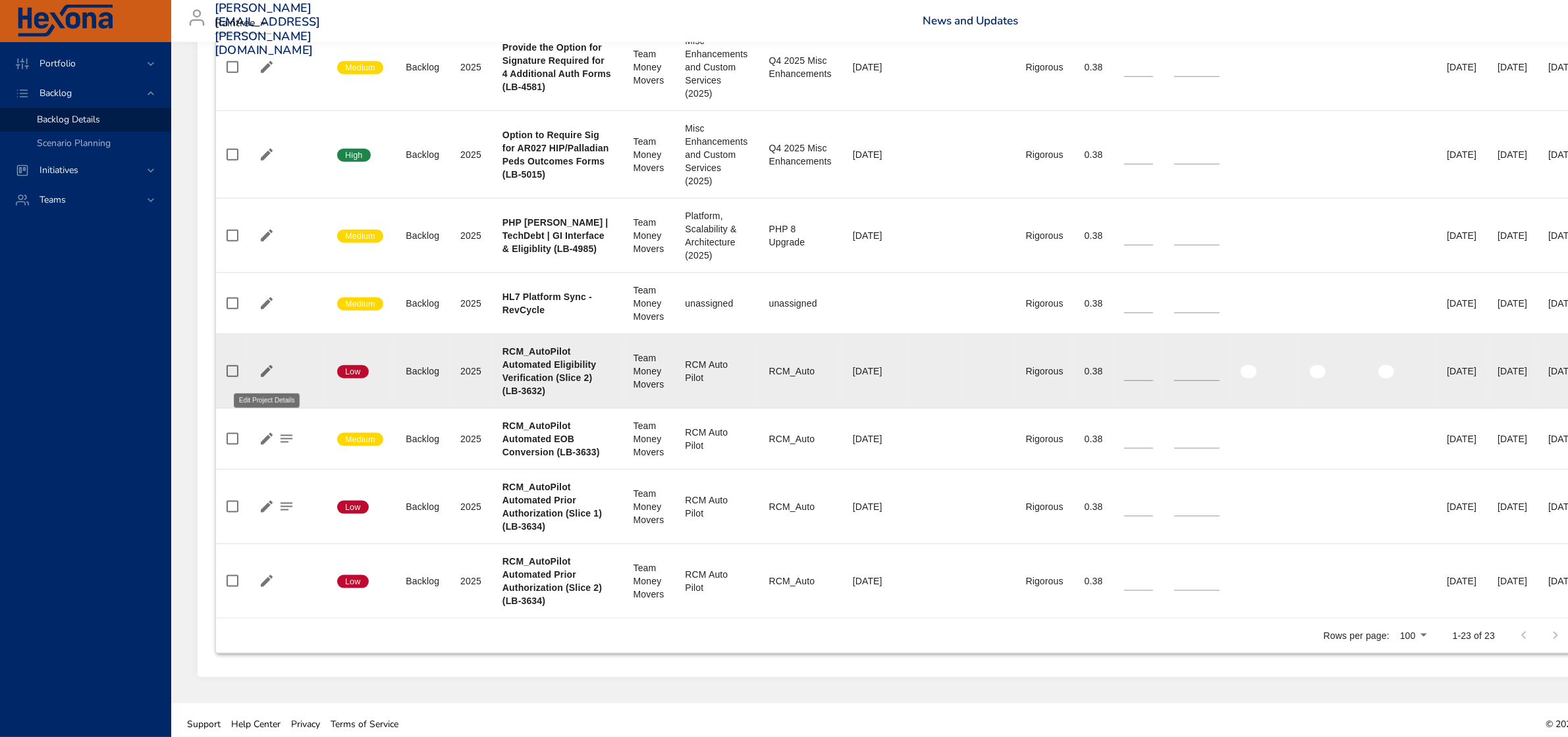
click at [262, 373] on icon "button" at bounding box center [266, 371] width 16 height 16
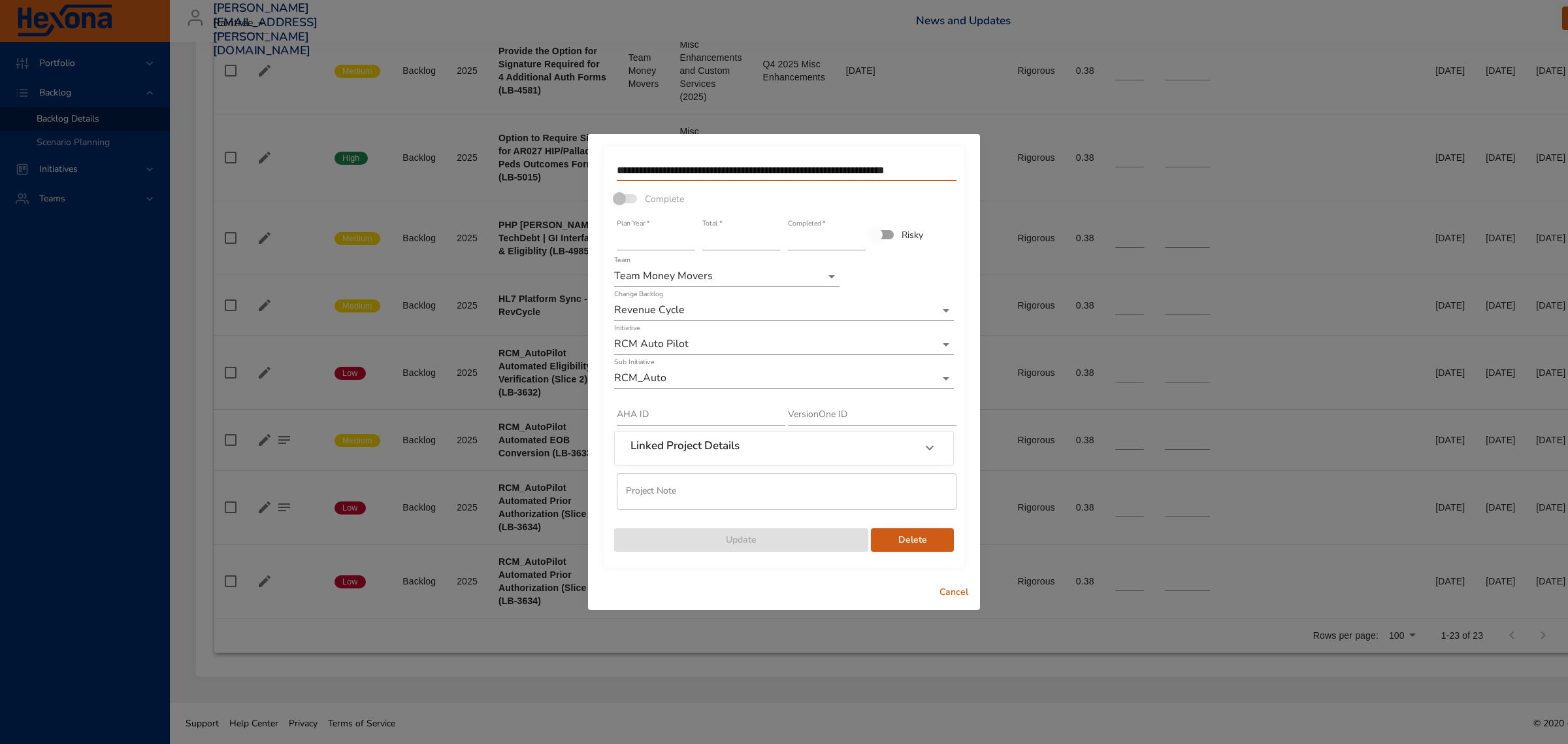
drag, startPoint x: 693, startPoint y: 171, endPoint x: 603, endPoint y: 170, distance: 90.0
click at [603, 170] on div "**********" at bounding box center [784, 357] width 360 height 421
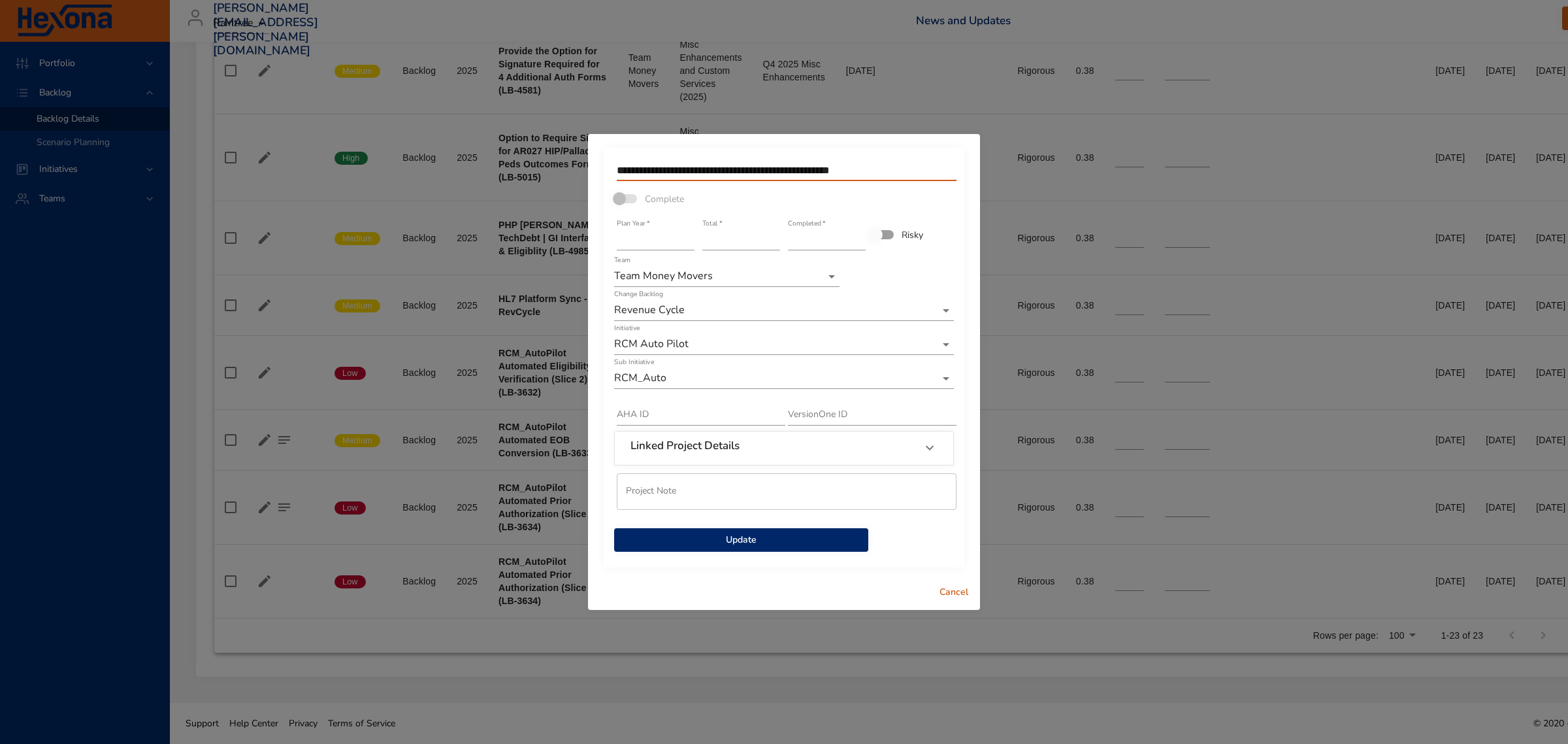
click at [811, 171] on input "**********" at bounding box center [786, 170] width 339 height 21
type input "**********"
click at [774, 243] on input "**" at bounding box center [741, 240] width 78 height 21
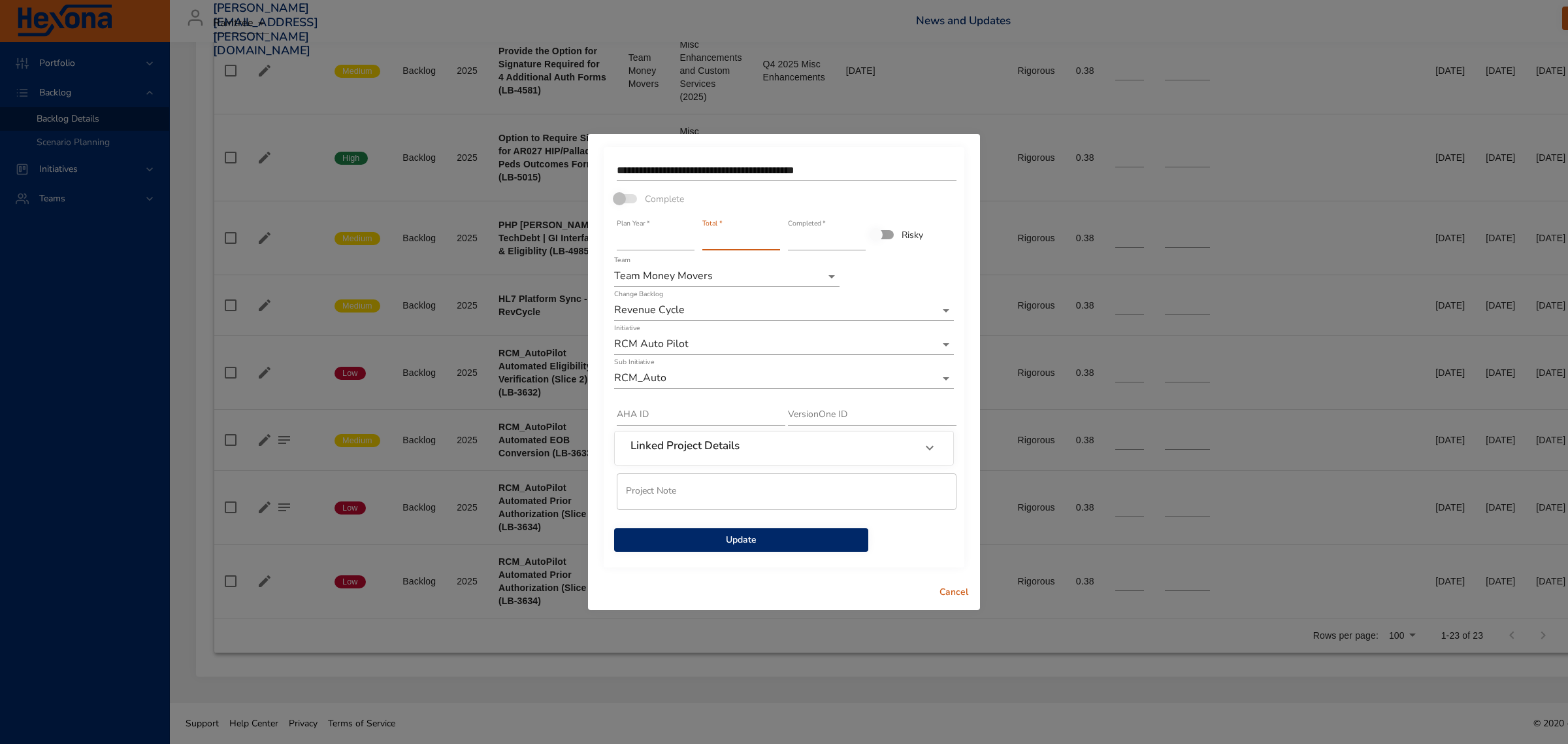
click at [774, 243] on input "**" at bounding box center [741, 240] width 78 height 21
click at [774, 243] on input "*" at bounding box center [741, 240] width 78 height 21
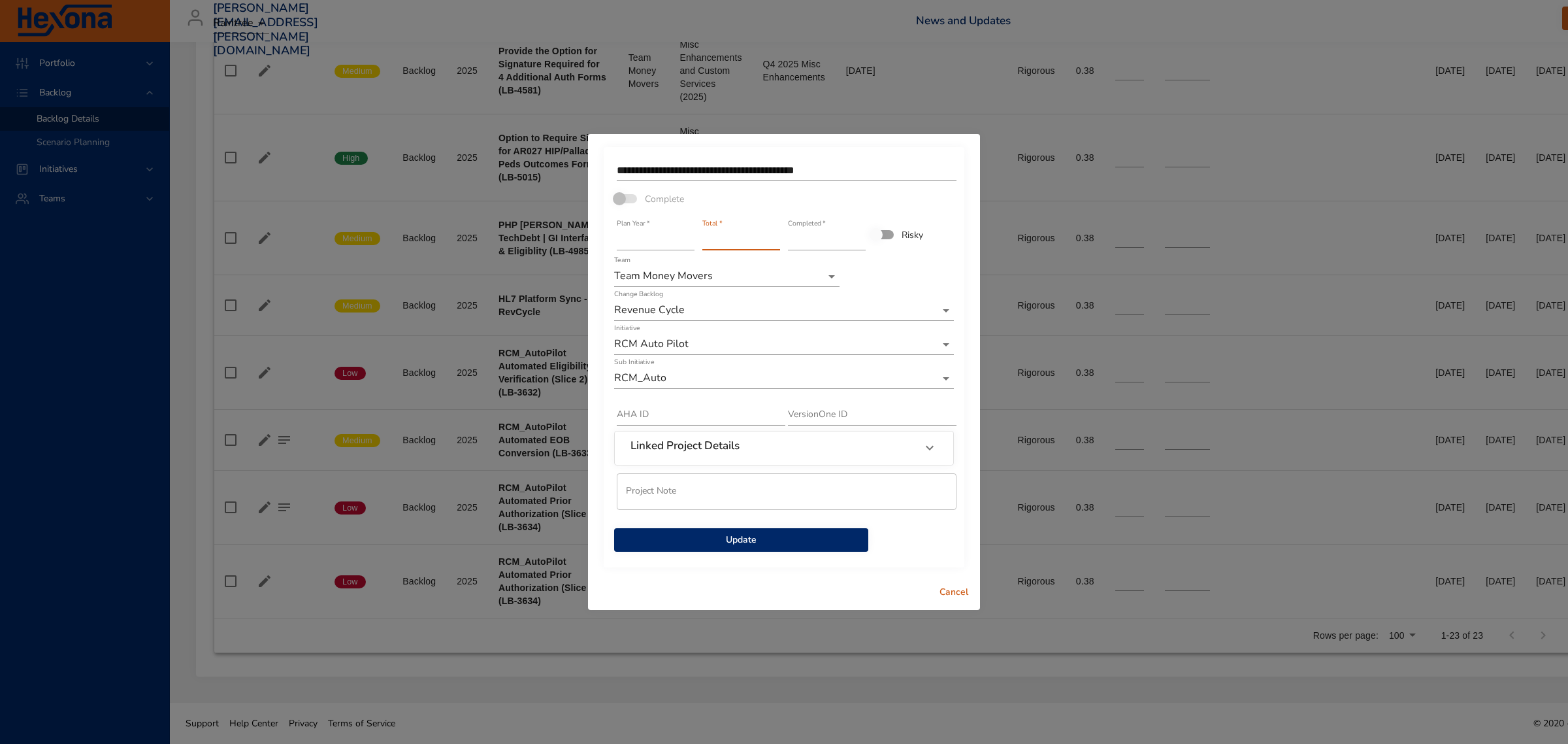
click at [774, 243] on input "*" at bounding box center [741, 240] width 78 height 21
type input "*"
click at [774, 243] on input "*" at bounding box center [741, 240] width 78 height 21
click at [748, 545] on span "Update" at bounding box center [741, 540] width 233 height 16
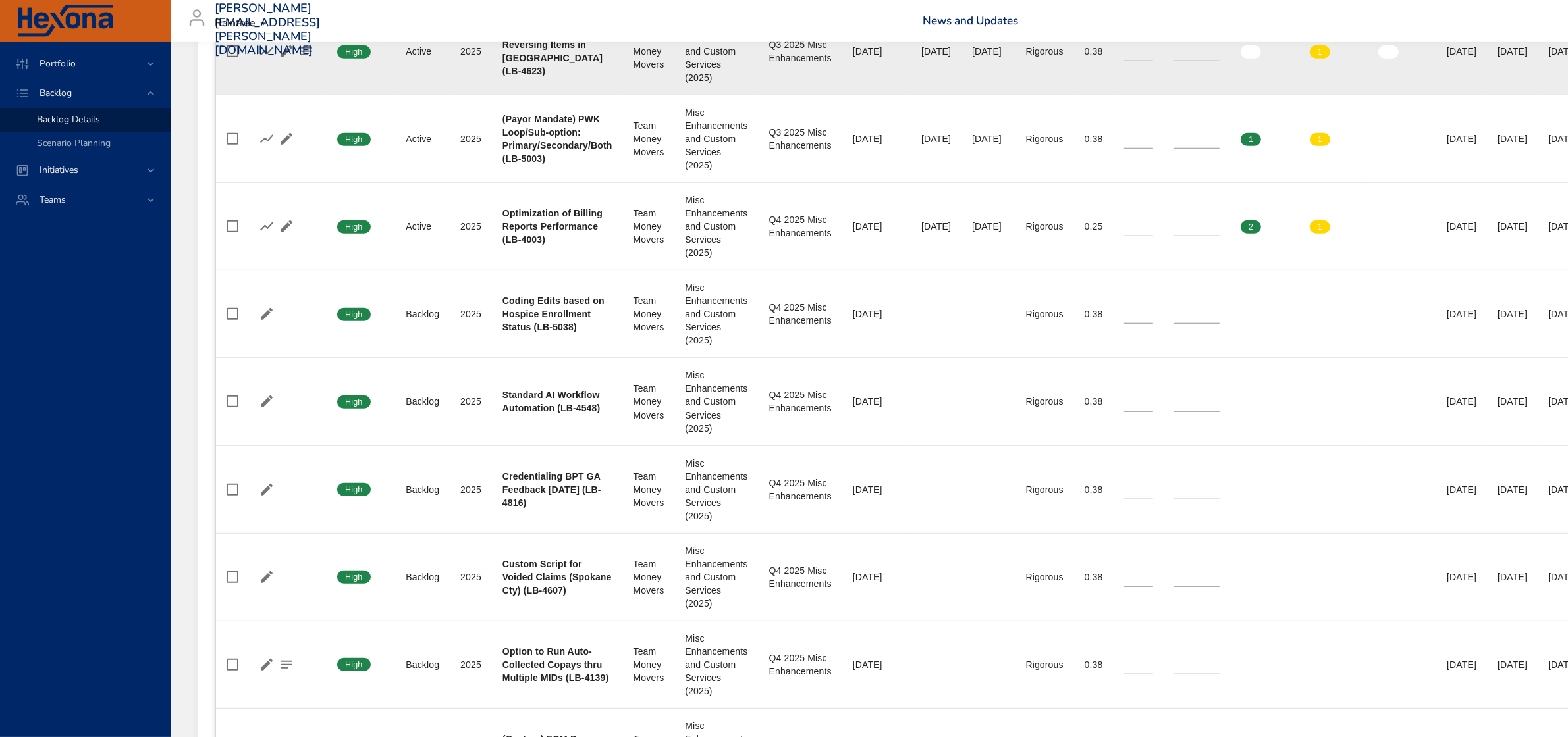
scroll to position [1033, 0]
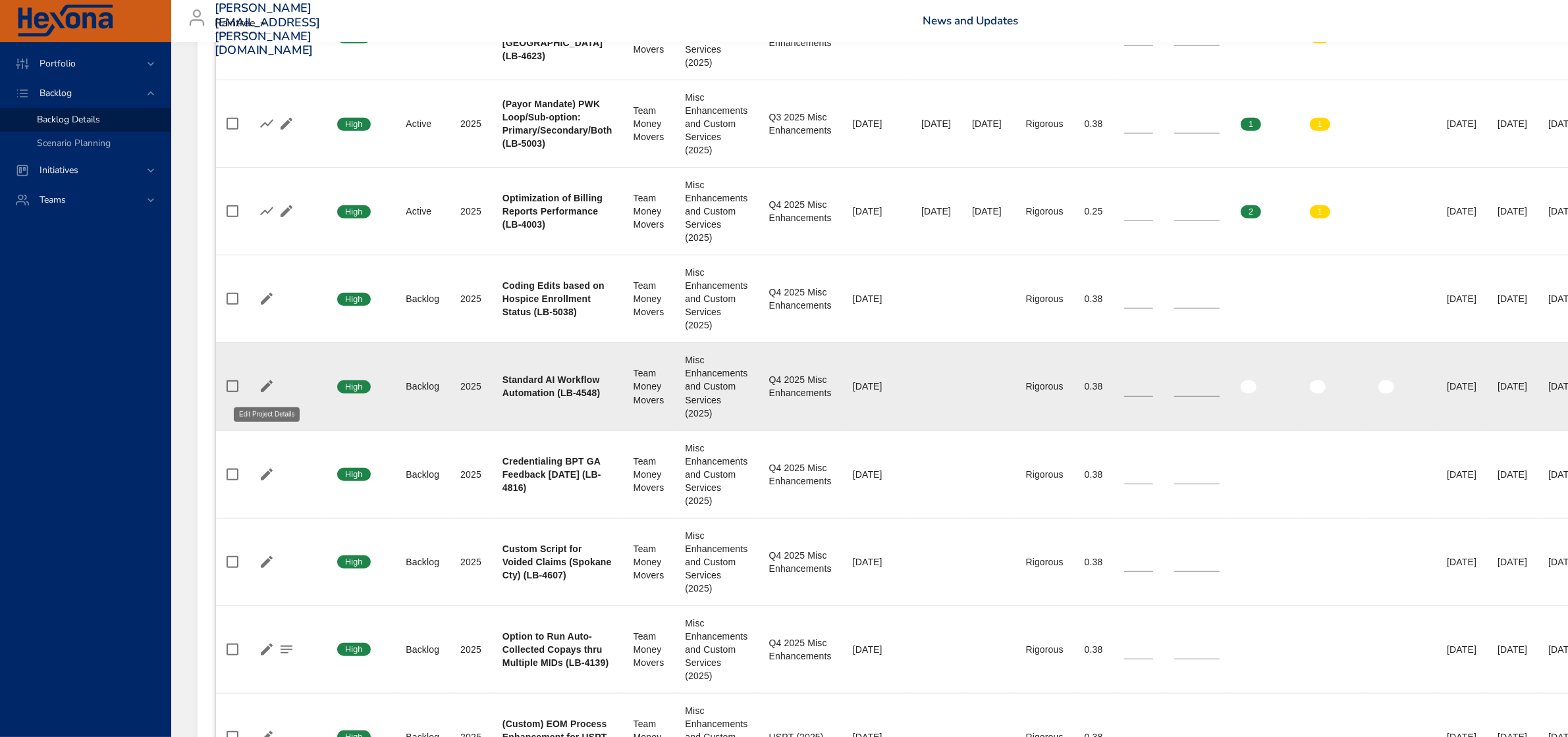
click at [264, 386] on icon "button" at bounding box center [266, 386] width 16 height 16
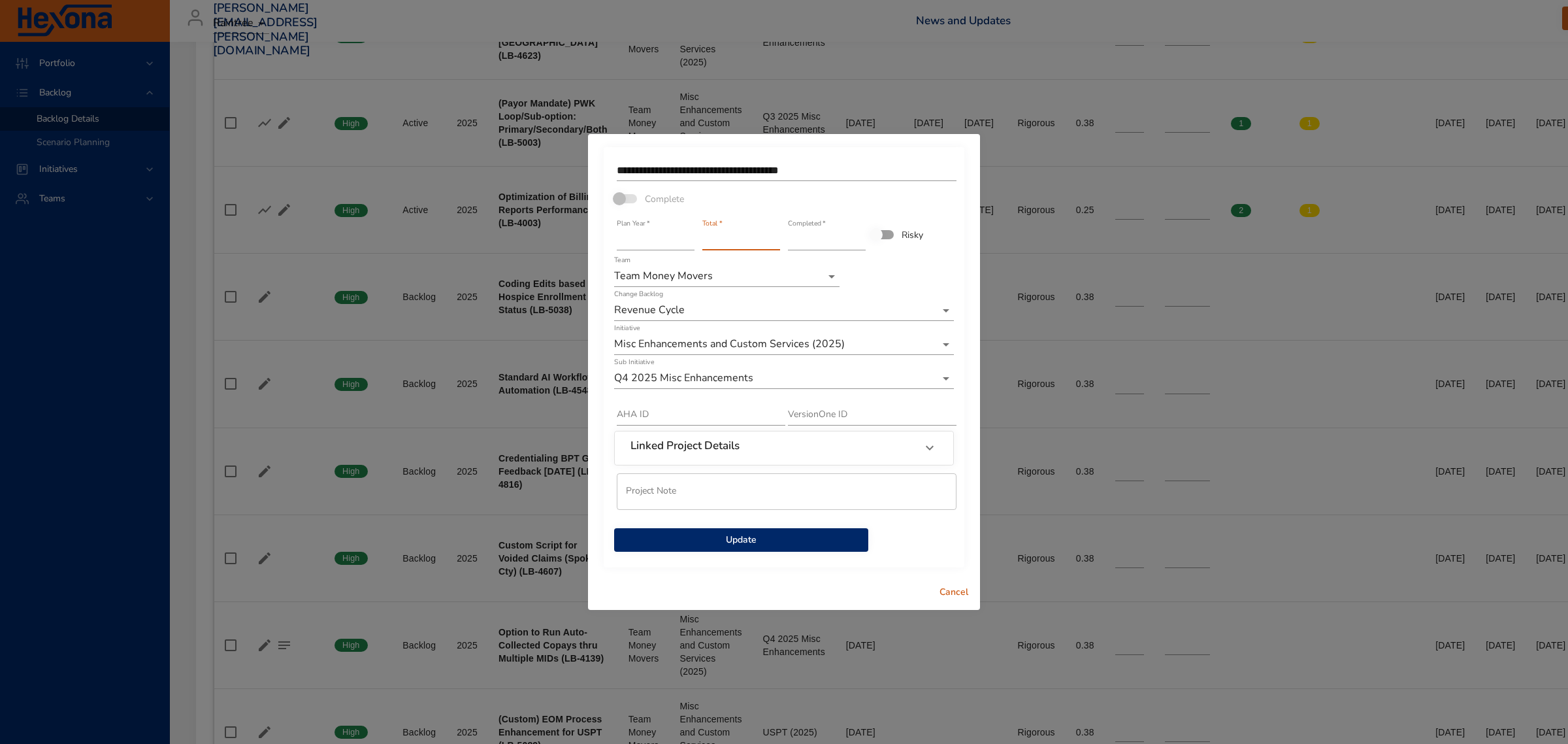
type input "*"
click at [771, 235] on input "*" at bounding box center [741, 240] width 78 height 21
click at [740, 543] on span "Update" at bounding box center [741, 540] width 233 height 16
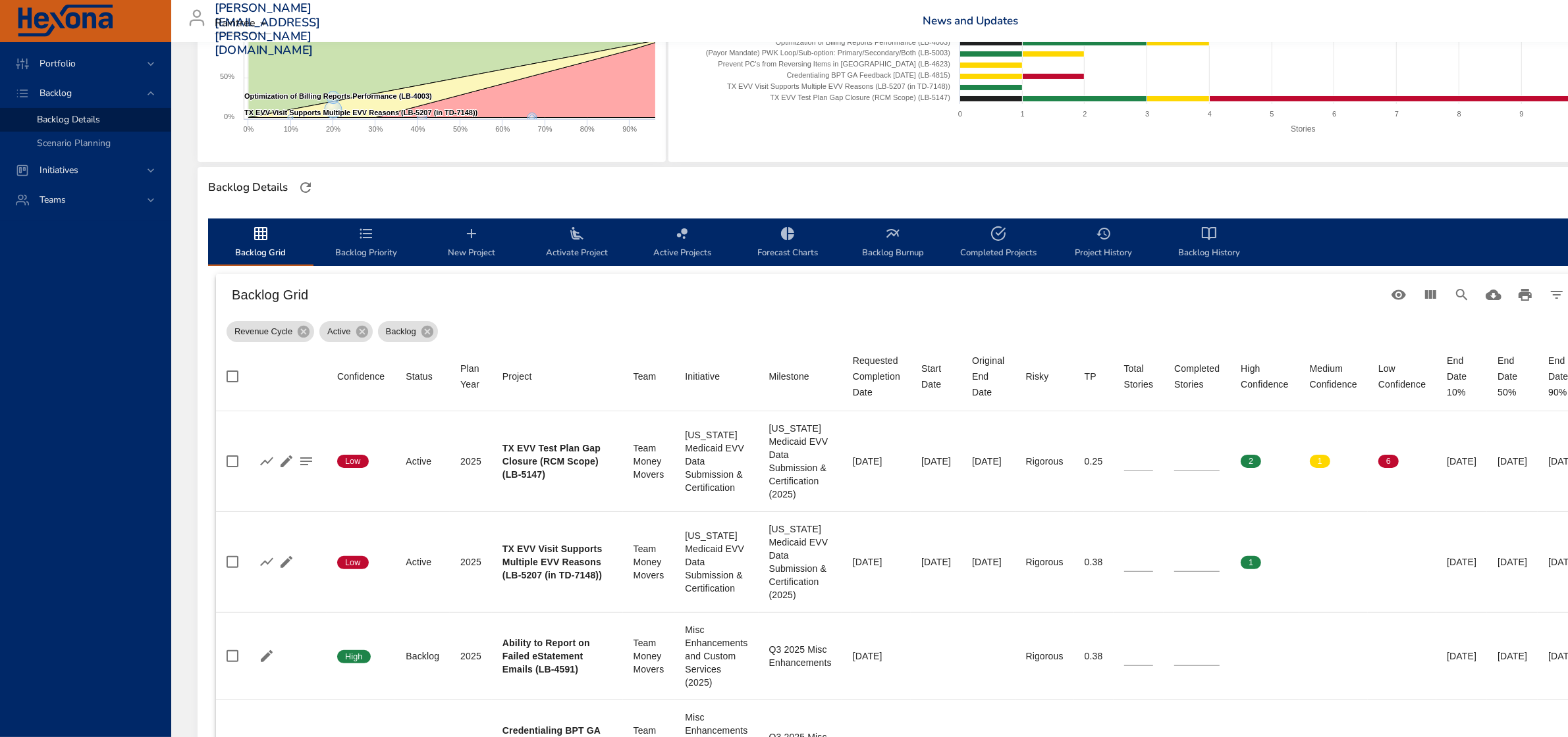
scroll to position [0, 0]
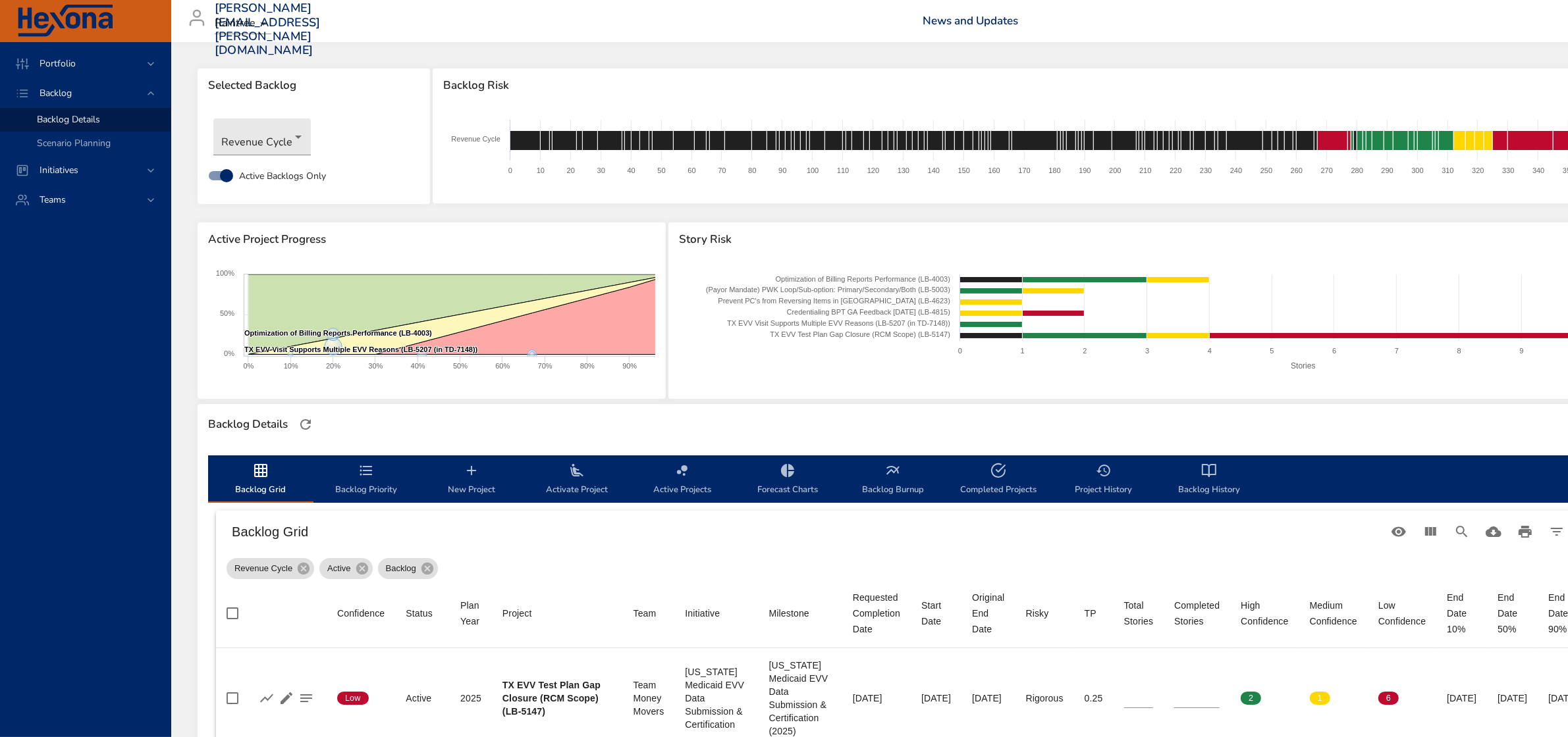
drag, startPoint x: 508, startPoint y: 324, endPoint x: 515, endPoint y: 323, distance: 7.1
click at [508, 324] on icon at bounding box center [524, 315] width 296 height 81
click at [145, 63] on icon at bounding box center [151, 64] width 13 height 13
click at [90, 84] on span "Risk Dashboard" at bounding box center [69, 90] width 64 height 12
